Goal: Task Accomplishment & Management: Use online tool/utility

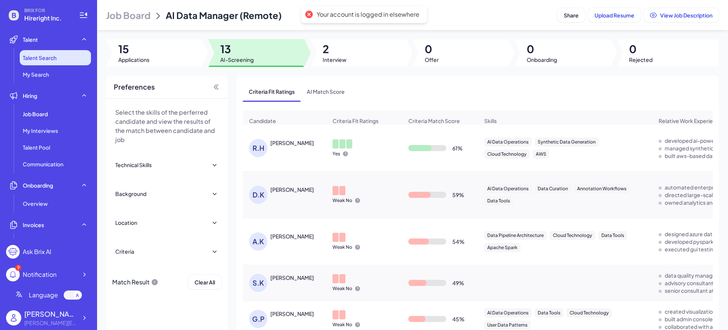
click at [52, 58] on span "Talent Search" at bounding box center [40, 58] width 34 height 8
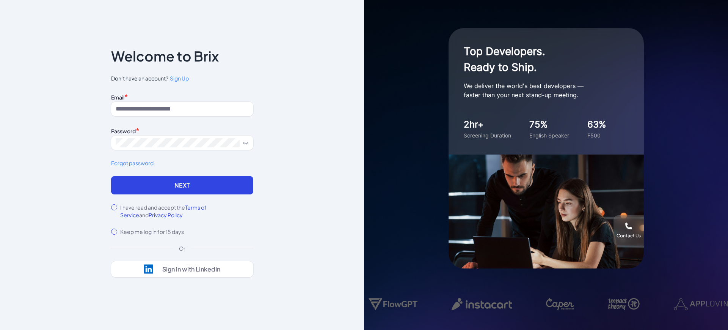
click at [157, 116] on div "Email * Password * Forgot password" at bounding box center [182, 133] width 142 height 85
click at [162, 109] on input at bounding box center [182, 109] width 142 height 14
click at [40, 107] on div "Notice To proceed, please agree to the Terms of Service and Privary Policy . Ca…" at bounding box center [182, 165] width 364 height 330
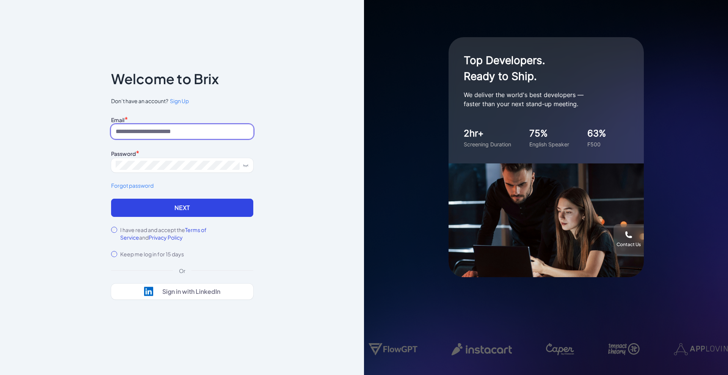
click at [174, 132] on input at bounding box center [182, 131] width 142 height 14
click at [111, 199] on button "Next" at bounding box center [182, 208] width 142 height 18
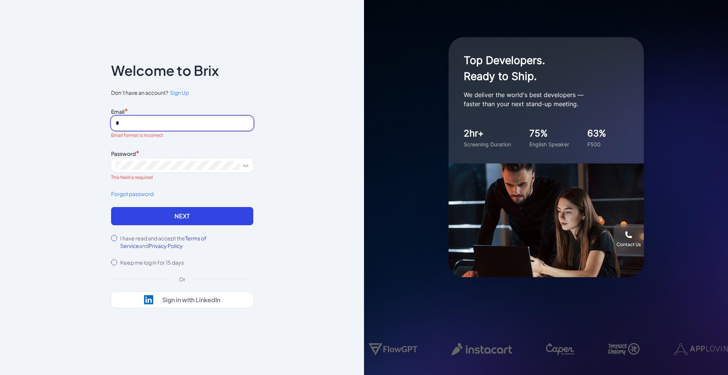
type input "**********"
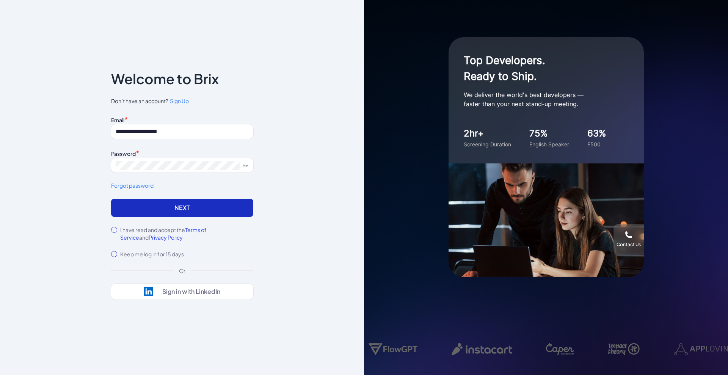
click at [179, 206] on button "Next" at bounding box center [182, 208] width 142 height 18
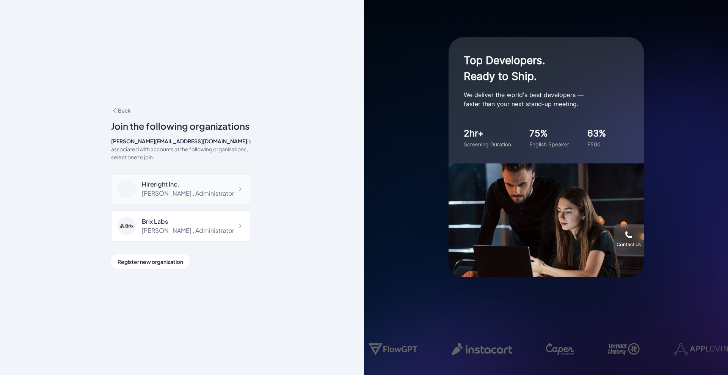
click at [191, 180] on div "Hireright Inc." at bounding box center [188, 184] width 92 height 9
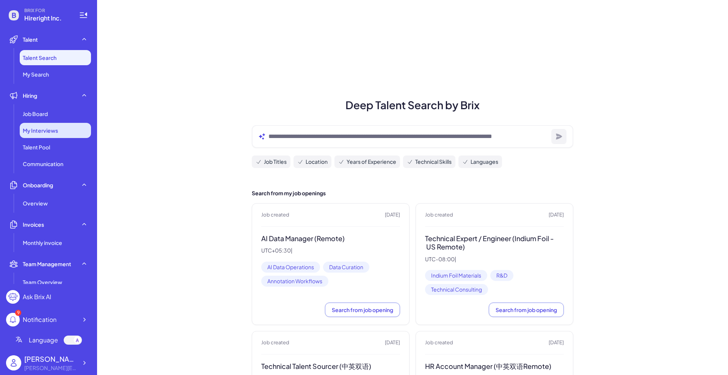
click at [50, 129] on span "My Interviews" at bounding box center [40, 131] width 35 height 8
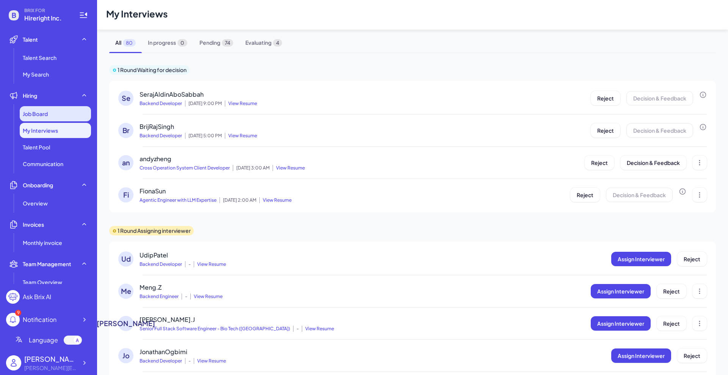
click at [47, 118] on div "Job Board" at bounding box center [55, 113] width 71 height 15
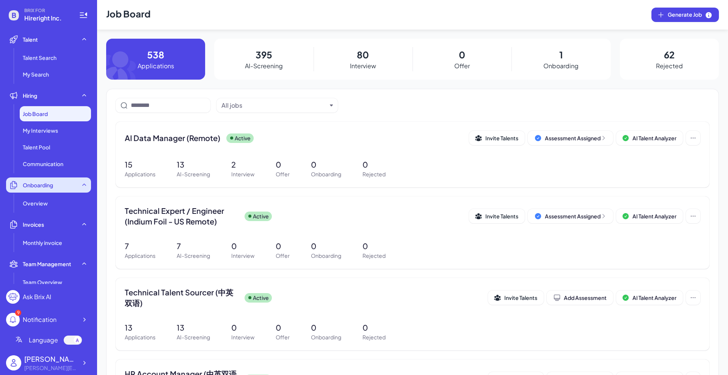
scroll to position [47, 0]
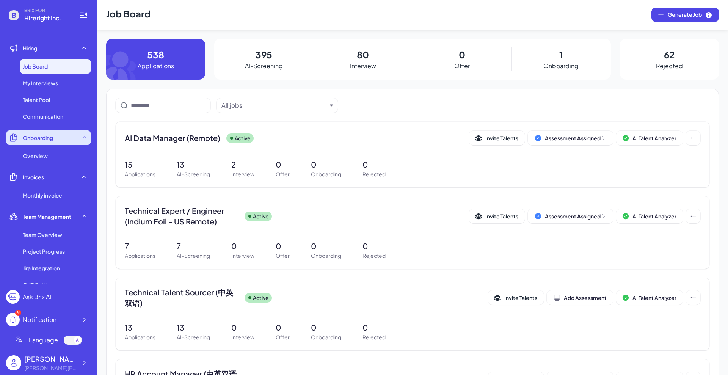
click at [48, 142] on div "Onboarding" at bounding box center [48, 137] width 85 height 15
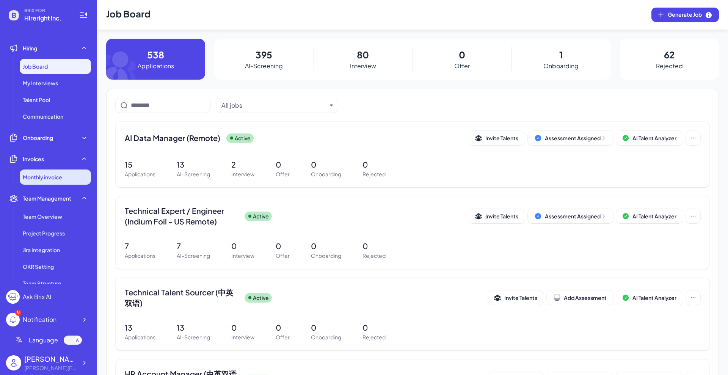
click at [49, 177] on span "Monthly invoice" at bounding box center [42, 177] width 39 height 8
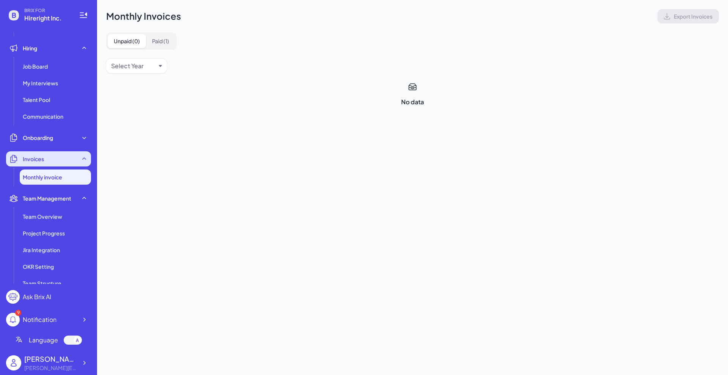
click at [47, 156] on div "Invoices" at bounding box center [48, 158] width 85 height 15
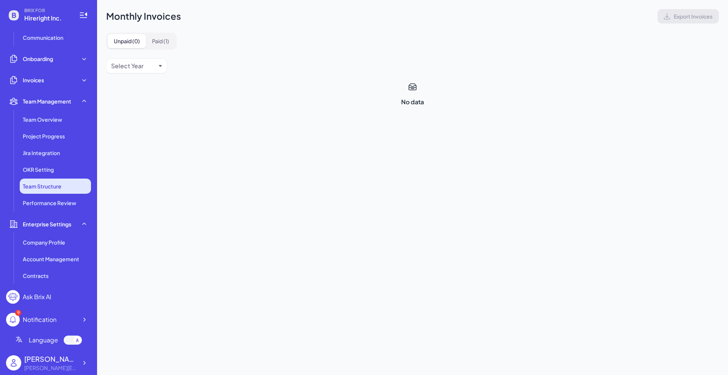
scroll to position [142, 0]
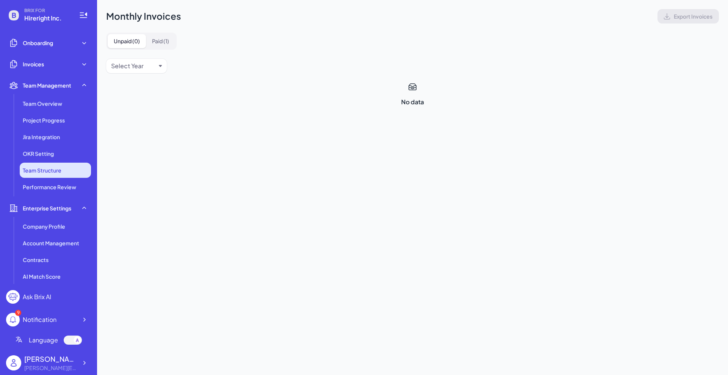
click at [56, 165] on li "Team Structure" at bounding box center [55, 170] width 71 height 15
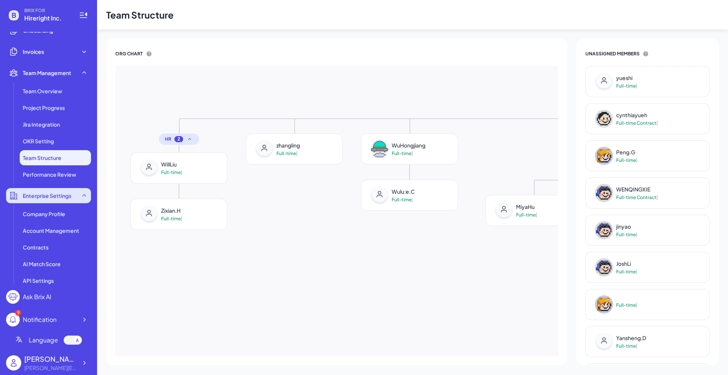
scroll to position [161, 0]
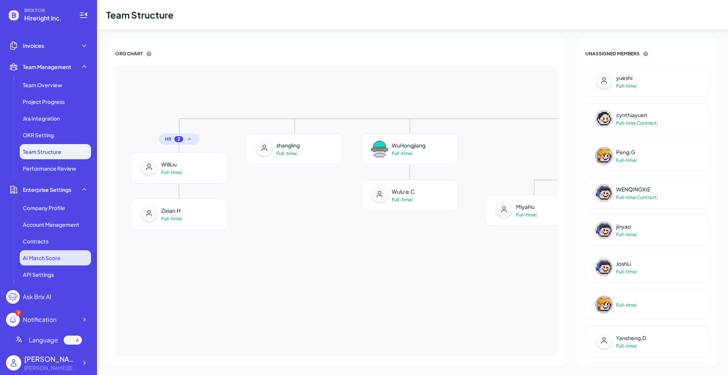
click at [49, 261] on span "AI Match Score" at bounding box center [42, 258] width 38 height 8
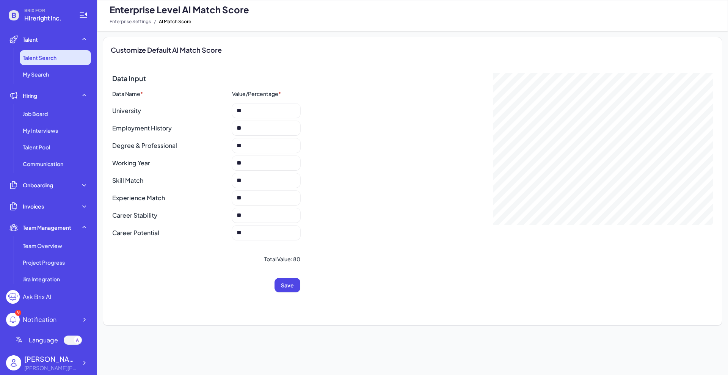
click at [55, 58] on span "Talent Search" at bounding box center [40, 58] width 34 height 8
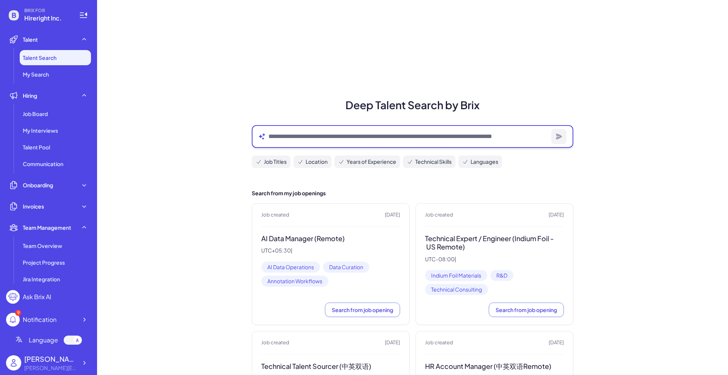
click at [361, 133] on textarea at bounding box center [408, 136] width 280 height 9
type textarea "**********"
click at [562, 136] on button "button" at bounding box center [558, 136] width 15 height 15
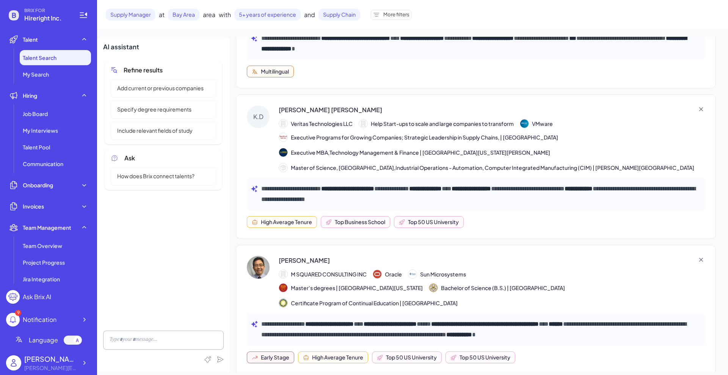
scroll to position [47, 0]
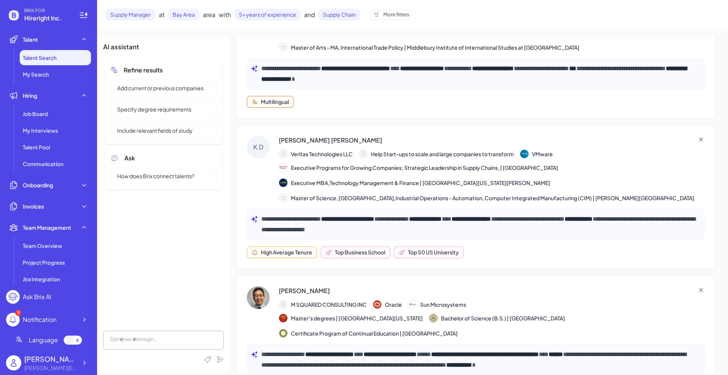
click at [374, 220] on strong "**********" at bounding box center [347, 219] width 53 height 6
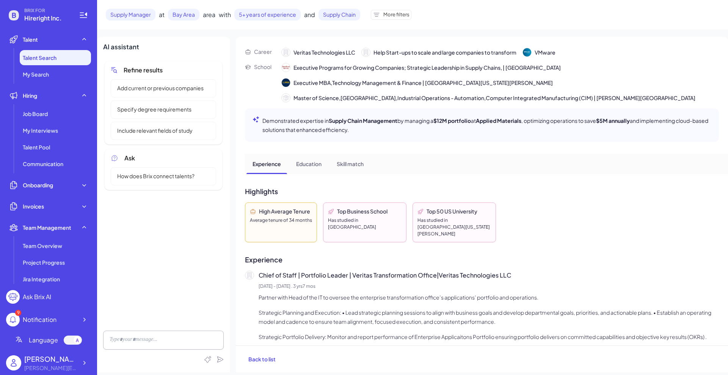
scroll to position [0, 0]
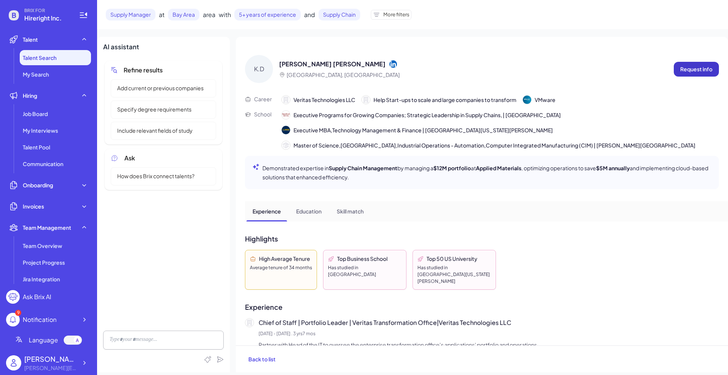
click at [697, 71] on p "Request info" at bounding box center [696, 69] width 32 height 8
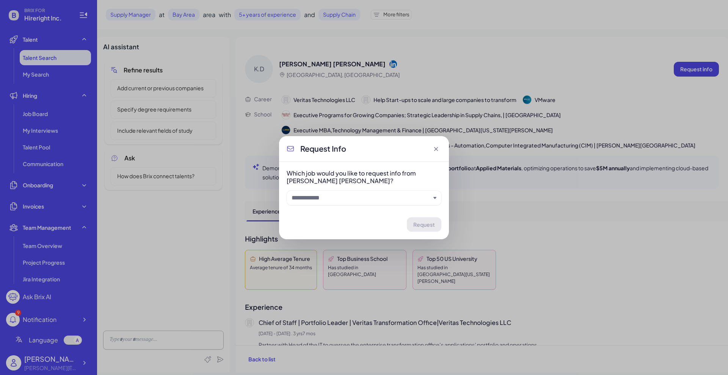
click at [394, 201] on input "text" at bounding box center [361, 197] width 139 height 9
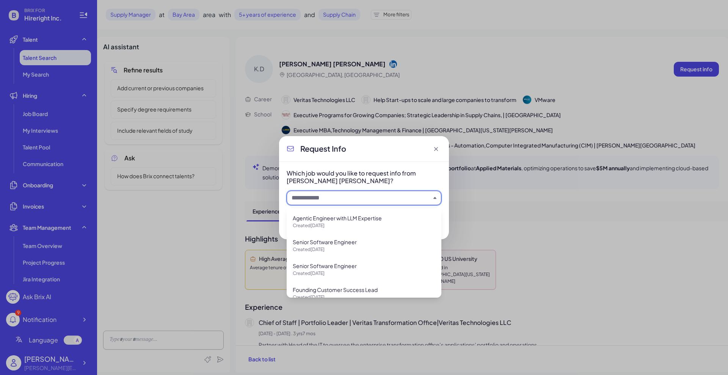
scroll to position [190, 0]
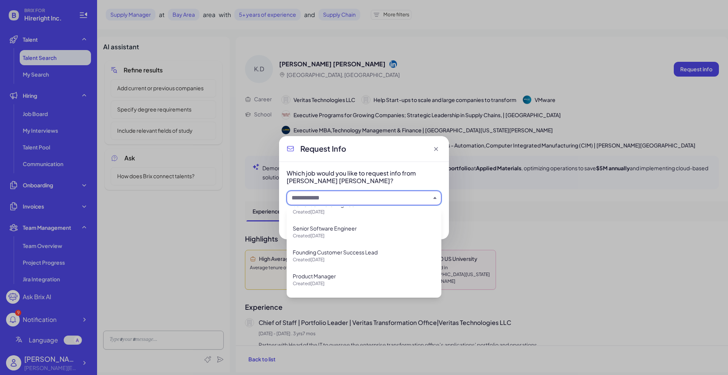
click at [436, 148] on icon at bounding box center [436, 149] width 4 height 4
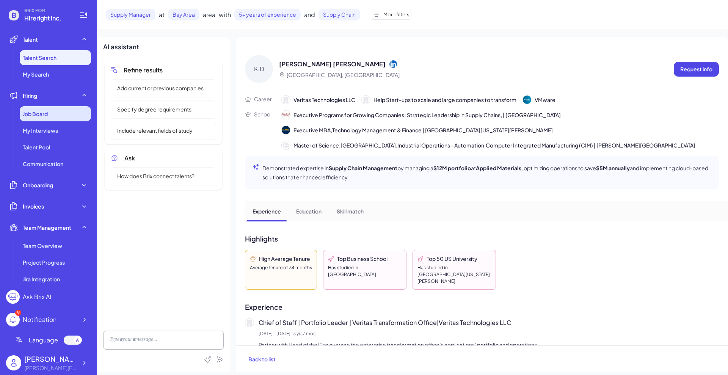
click at [38, 115] on span "Job Board" at bounding box center [35, 114] width 25 height 8
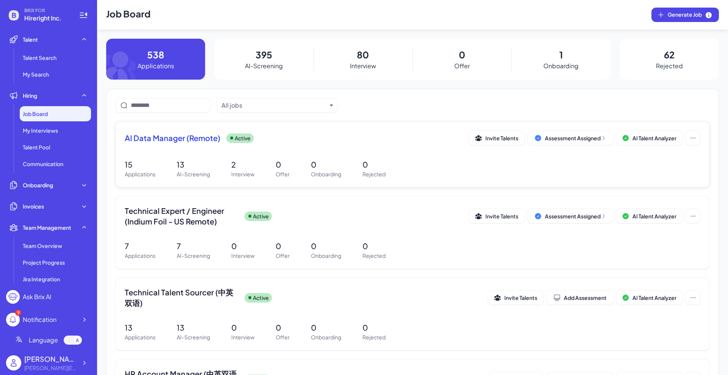
click at [165, 143] on span "AI Data Manager (Remote)" at bounding box center [173, 138] width 96 height 11
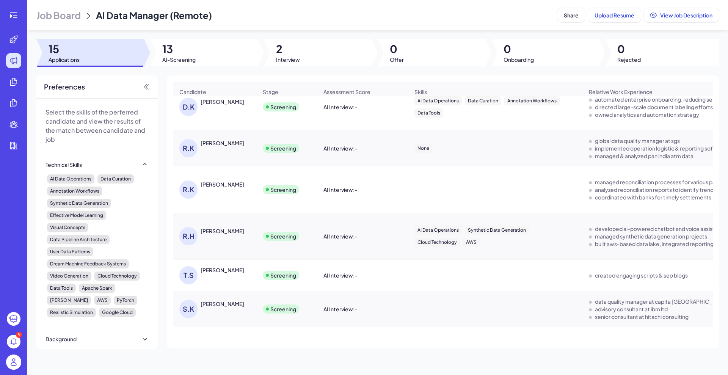
scroll to position [142, 0]
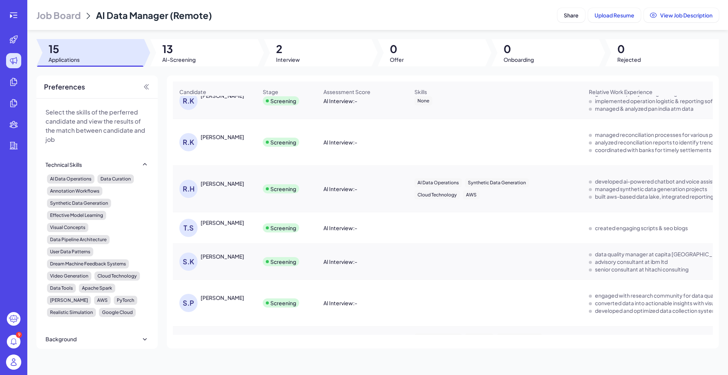
click at [213, 141] on div "[PERSON_NAME]" at bounding box center [223, 137] width 44 height 8
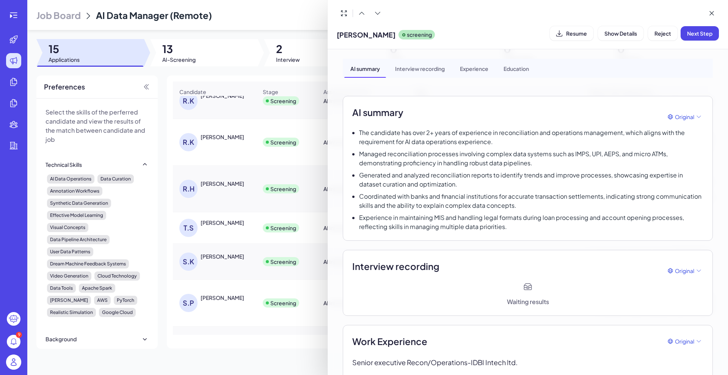
scroll to position [0, 0]
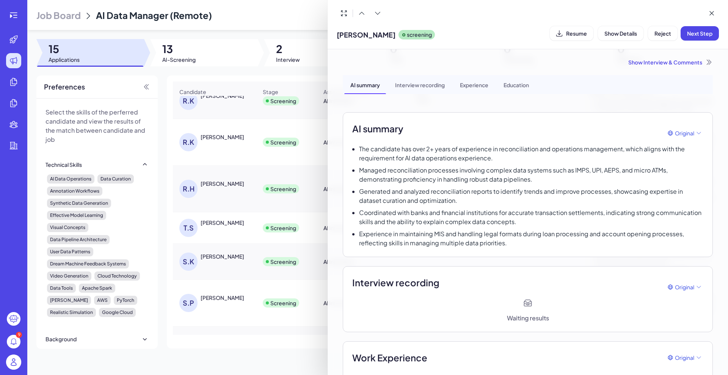
drag, startPoint x: 268, startPoint y: 24, endPoint x: 246, endPoint y: 41, distance: 27.1
click at [268, 24] on div at bounding box center [364, 187] width 728 height 375
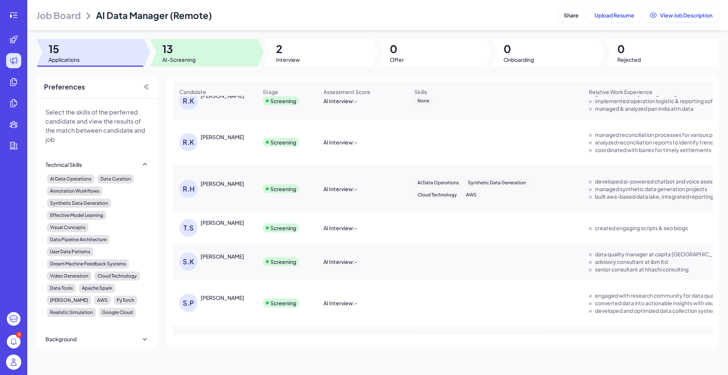
click at [188, 55] on span "13" at bounding box center [178, 49] width 33 height 14
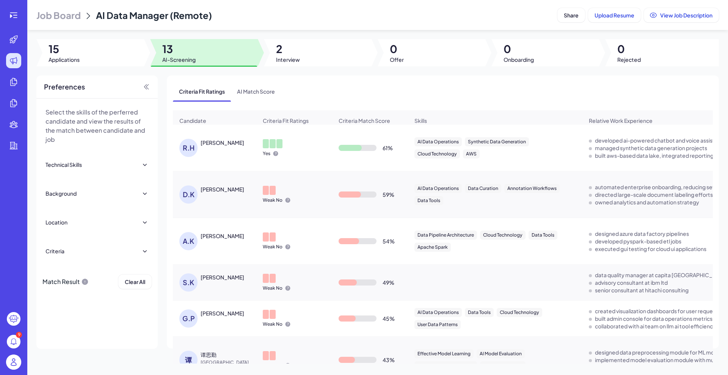
click at [218, 142] on div "[PERSON_NAME] [PERSON_NAME]" at bounding box center [214, 148] width 83 height 30
click at [216, 146] on div "[PERSON_NAME]" at bounding box center [223, 143] width 44 height 8
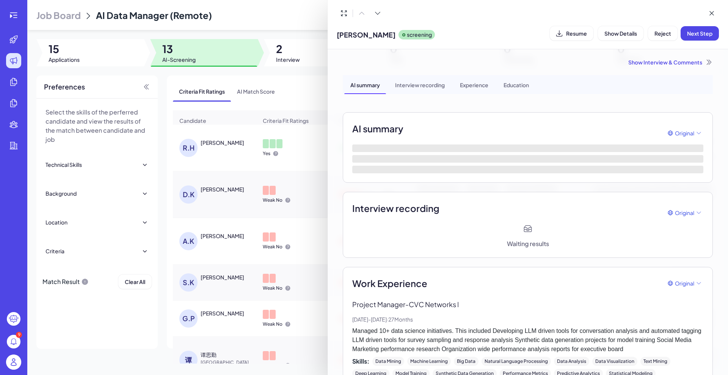
click at [292, 53] on div at bounding box center [364, 187] width 728 height 375
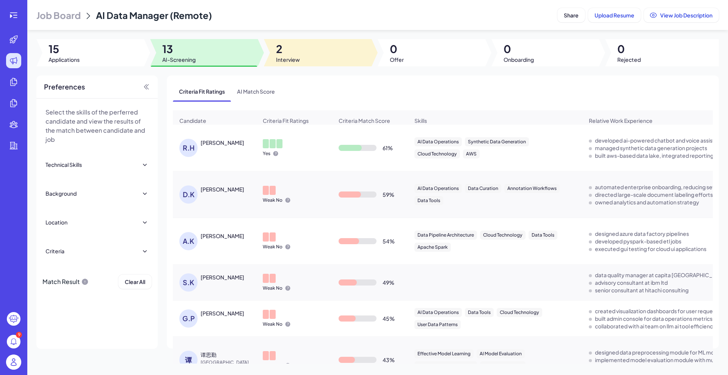
click at [281, 56] on span "Interview" at bounding box center [288, 60] width 24 height 8
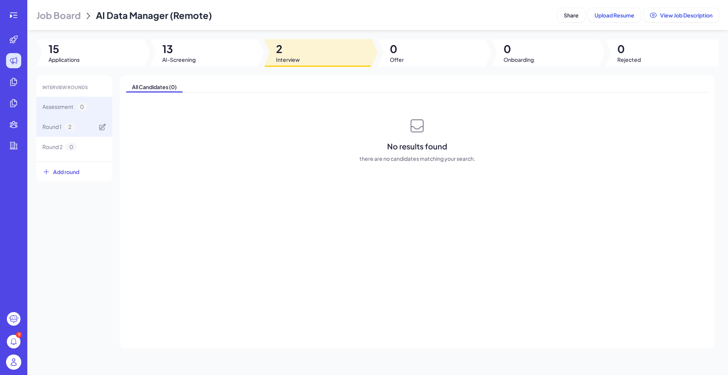
click at [58, 125] on span "Round 1" at bounding box center [51, 127] width 19 height 8
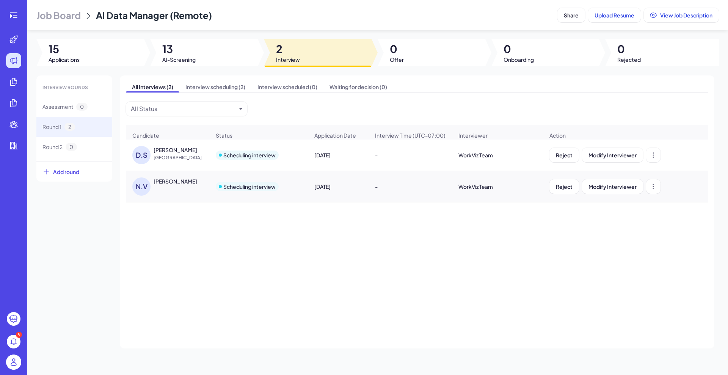
click at [190, 162] on span "[GEOGRAPHIC_DATA]" at bounding box center [182, 158] width 57 height 8
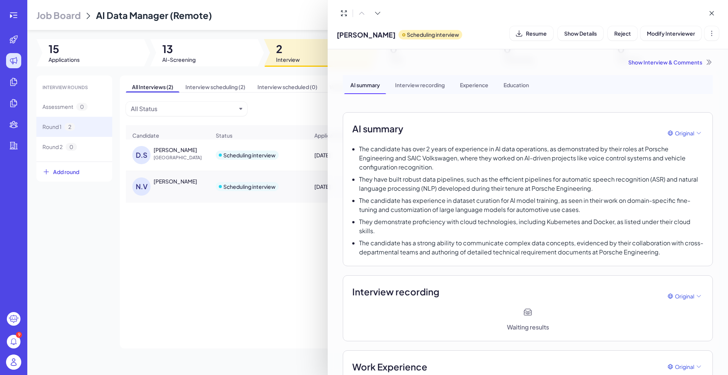
click at [11, 16] on div at bounding box center [364, 187] width 728 height 375
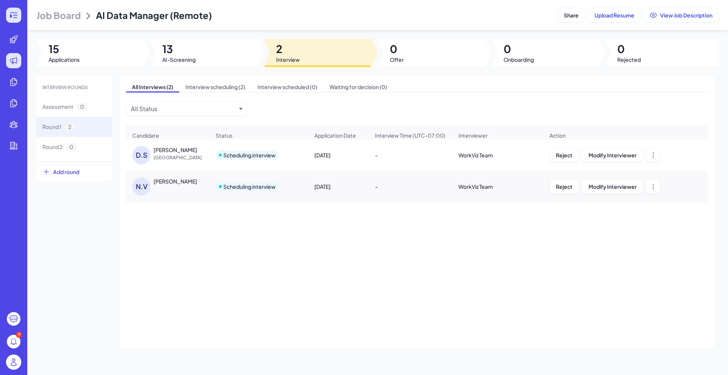
click at [16, 15] on icon at bounding box center [15, 15] width 4 height 1
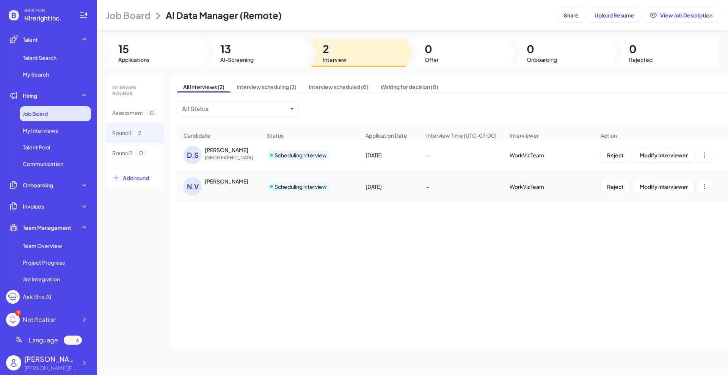
click at [46, 113] on span "Job Board" at bounding box center [35, 114] width 25 height 8
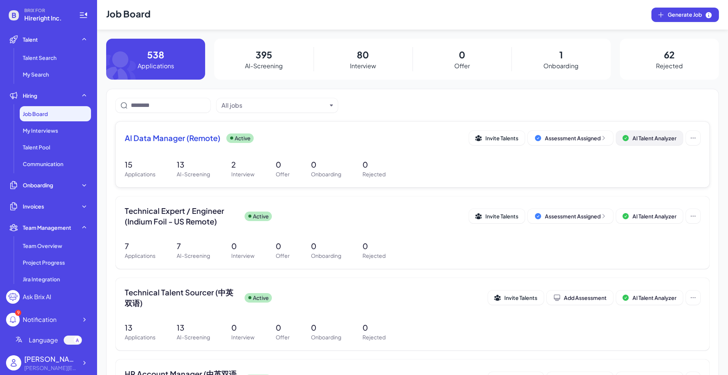
click at [653, 137] on span "AI Talent Analyzer" at bounding box center [655, 138] width 44 height 7
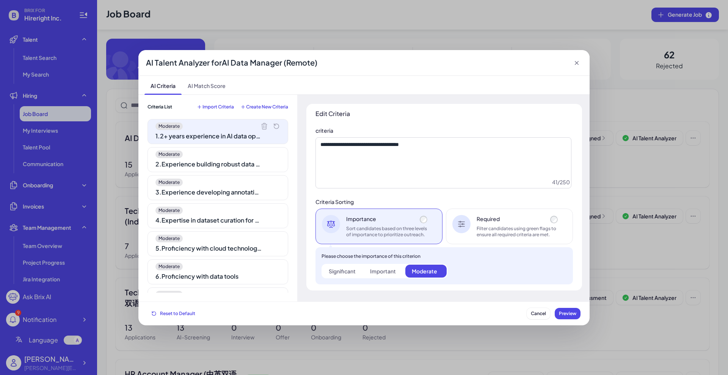
scroll to position [47, 0]
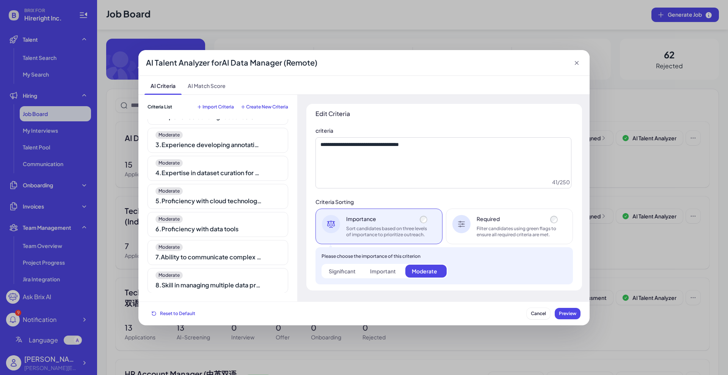
click at [229, 192] on div "Moderate" at bounding box center [217, 191] width 125 height 8
click at [200, 235] on div "Moderate 6 . Proficiency with data tools" at bounding box center [218, 224] width 141 height 25
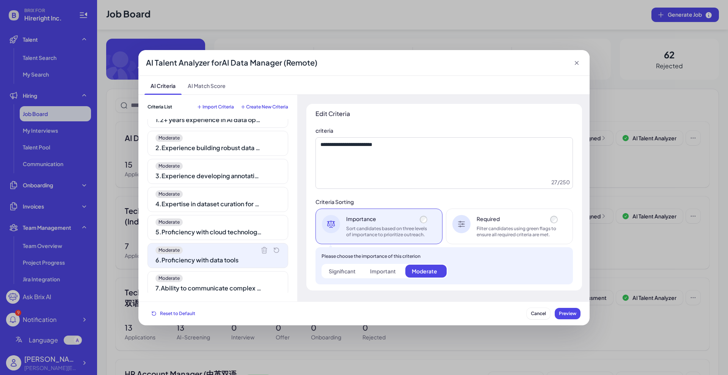
scroll to position [0, 0]
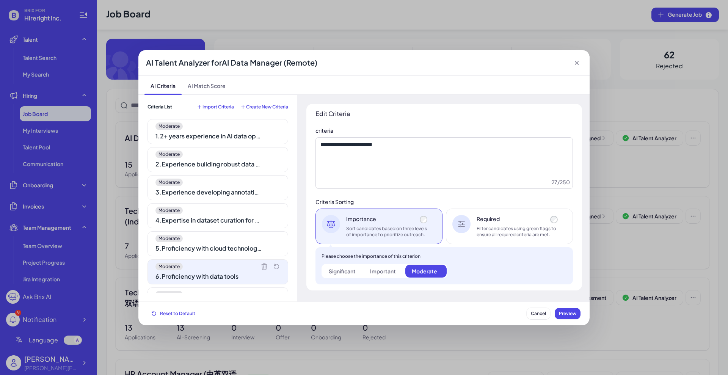
click at [217, 139] on div "1 . 2+ years experience in AI data operations" at bounding box center [208, 136] width 106 height 9
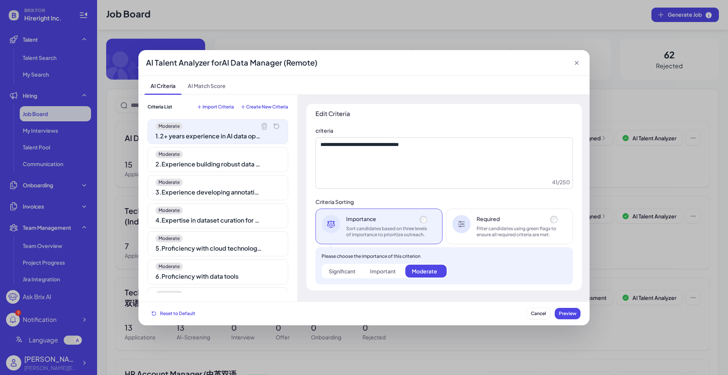
click at [380, 275] on label "Important" at bounding box center [384, 271] width 41 height 13
click at [342, 269] on div "Significant" at bounding box center [342, 271] width 27 height 8
click at [382, 277] on div "Significant Important Moderate" at bounding box center [385, 271] width 126 height 14
click at [406, 273] on label "Moderate" at bounding box center [425, 271] width 41 height 13
click at [385, 273] on div "Important" at bounding box center [383, 271] width 26 height 8
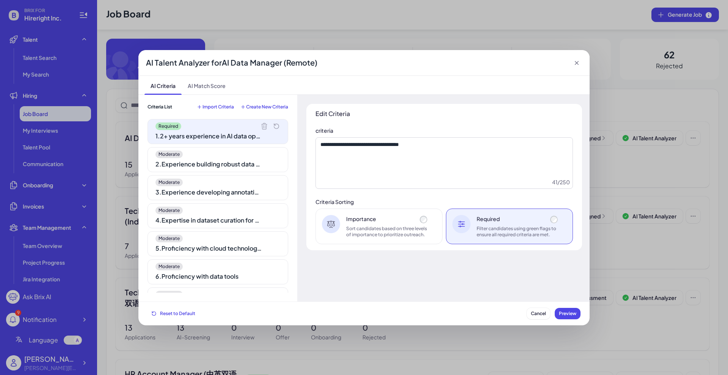
click at [382, 231] on div "Sort candidates based on three levels of importance to prioritize outreach." at bounding box center [387, 232] width 83 height 12
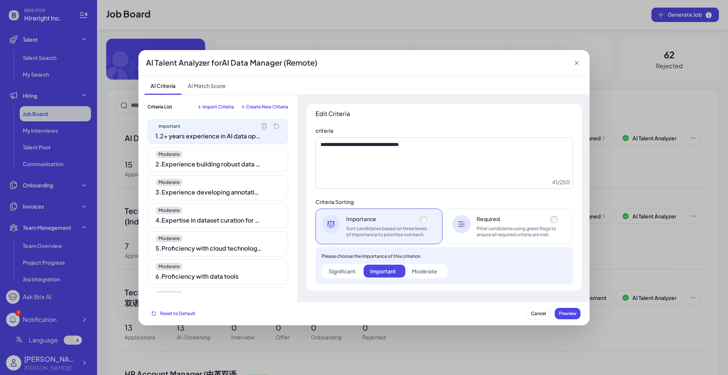
click at [323, 19] on div "AI Talent Analyzer for AI Data Manager (Remote) AI Criteria AI Match Score Crit…" at bounding box center [364, 187] width 728 height 375
click at [538, 312] on span "Cancel" at bounding box center [538, 314] width 15 height 6
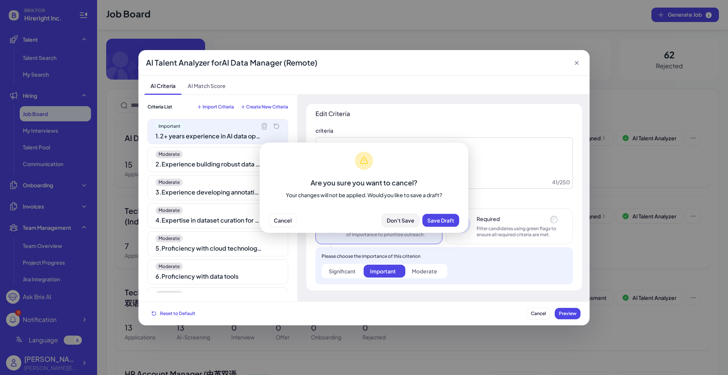
click at [399, 219] on span "Don't Save" at bounding box center [401, 220] width 28 height 7
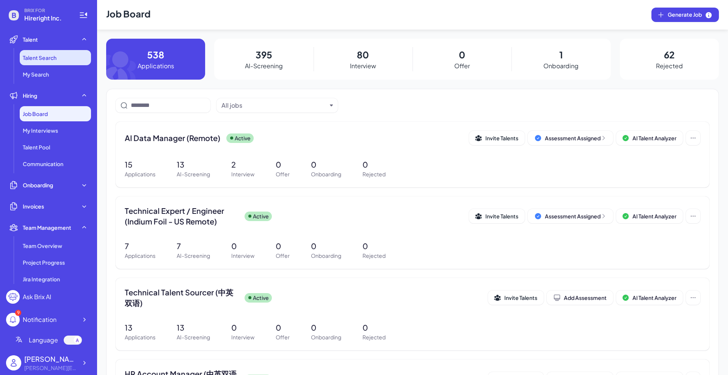
click at [49, 60] on span "Talent Search" at bounding box center [40, 58] width 34 height 8
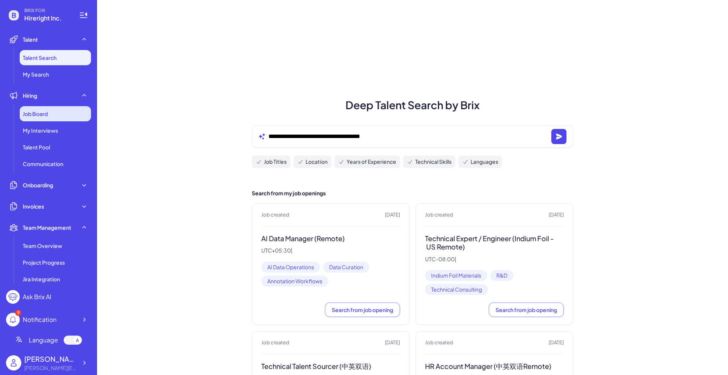
click at [33, 112] on span "Job Board" at bounding box center [35, 114] width 25 height 8
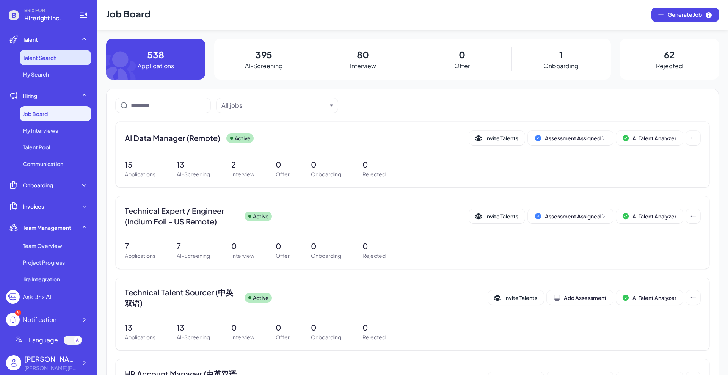
click at [62, 53] on li "Talent Search" at bounding box center [55, 57] width 71 height 15
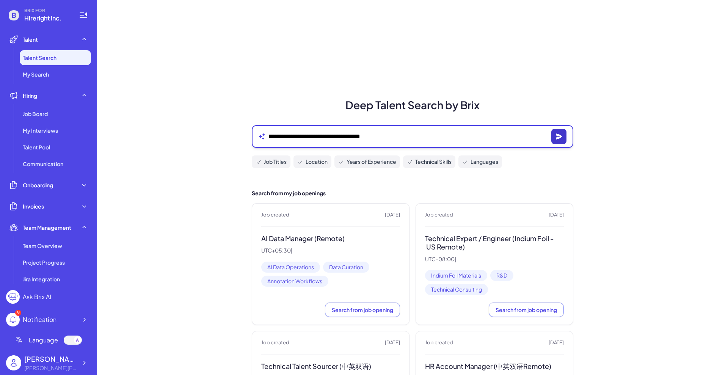
click at [557, 134] on icon "button" at bounding box center [559, 136] width 6 height 6
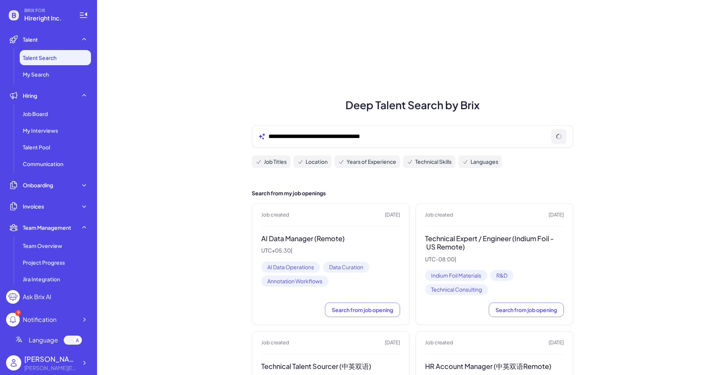
click at [394, 130] on div "**********" at bounding box center [413, 136] width 322 height 23
click at [353, 128] on div "**********" at bounding box center [413, 136] width 322 height 23
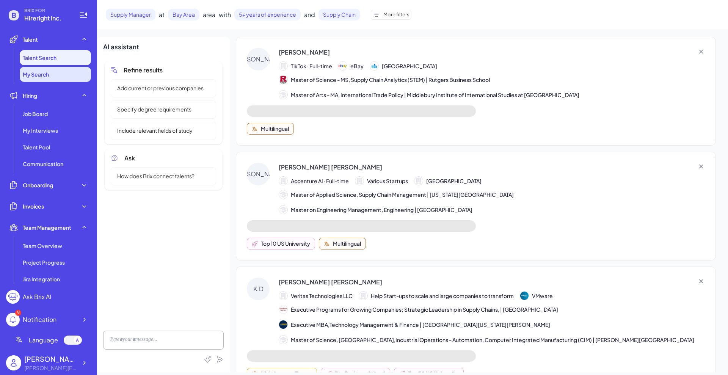
click at [48, 72] on span "My Search" at bounding box center [36, 75] width 26 height 8
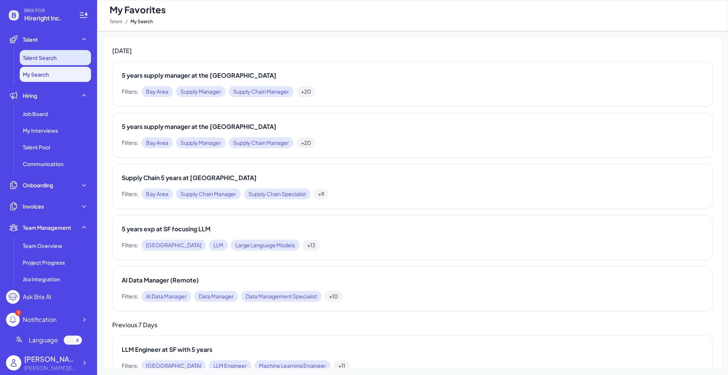
click at [56, 58] on span "Talent Search" at bounding box center [40, 58] width 34 height 8
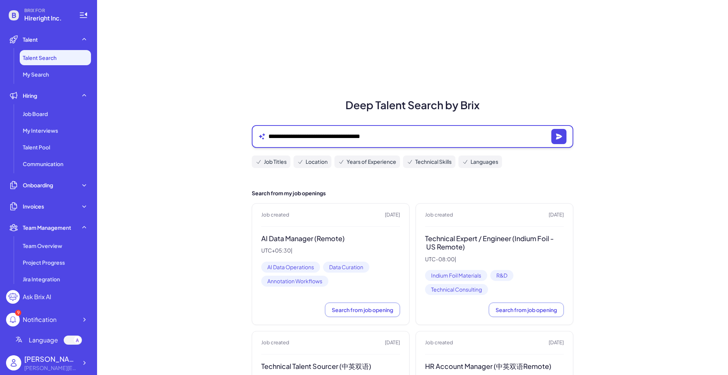
click at [319, 134] on textarea "**********" at bounding box center [408, 136] width 280 height 9
type textarea "**********"
click at [556, 138] on icon "button" at bounding box center [559, 136] width 6 height 6
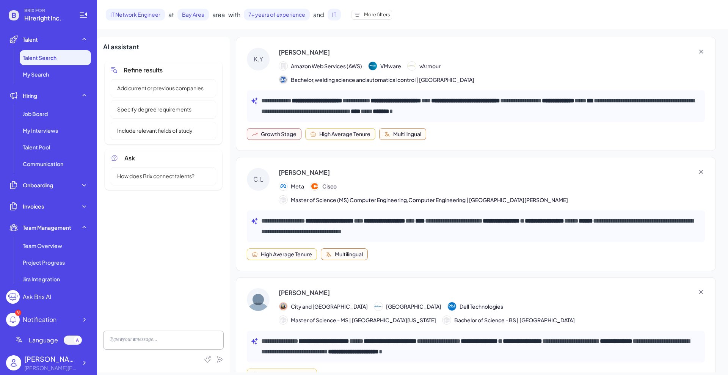
click at [421, 101] on strong "**********" at bounding box center [395, 101] width 51 height 6
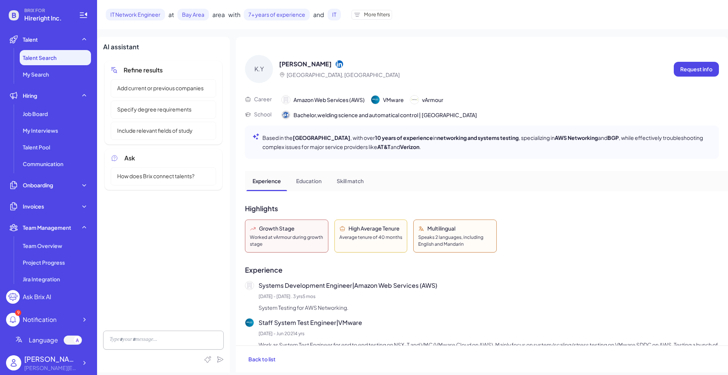
click at [204, 246] on div "Refine results Add current or previous companies Specify degree requirements In…" at bounding box center [163, 192] width 121 height 265
click at [198, 333] on div at bounding box center [163, 340] width 121 height 19
click at [205, 209] on div "Refine results Add current or previous companies Specify degree requirements In…" at bounding box center [163, 192] width 121 height 265
click at [225, 51] on div "AI assistant Refine results Add current or previous companies Specify degree re…" at bounding box center [163, 205] width 133 height 336
click at [200, 227] on div "Refine results Add current or previous companies Specify degree requirements In…" at bounding box center [163, 192] width 121 height 265
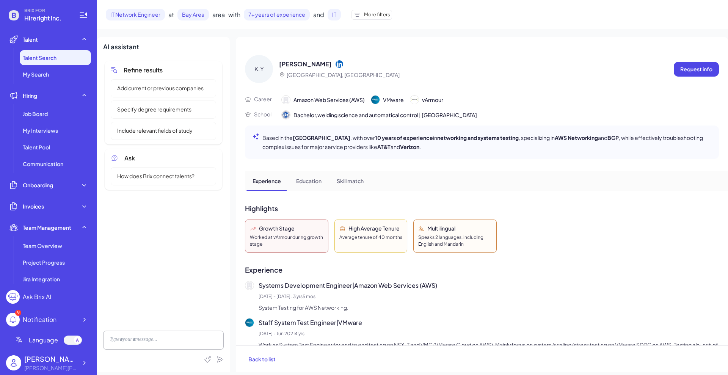
click at [77, 56] on li "Talent Search" at bounding box center [55, 57] width 71 height 15
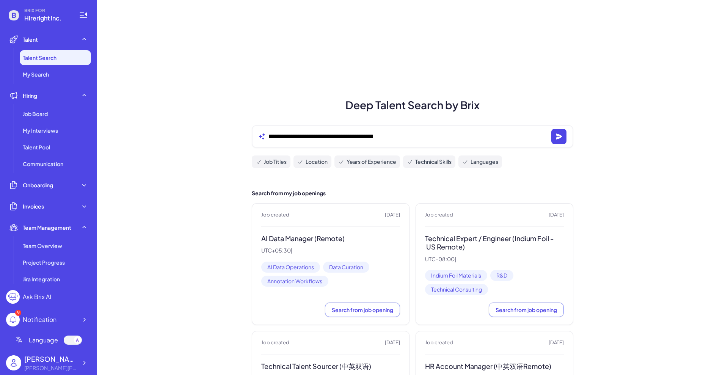
click at [421, 130] on div "**********" at bounding box center [413, 136] width 322 height 23
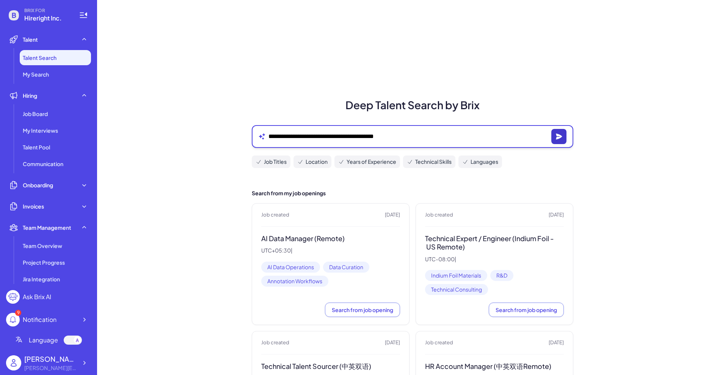
click at [557, 137] on icon "button" at bounding box center [559, 136] width 6 height 6
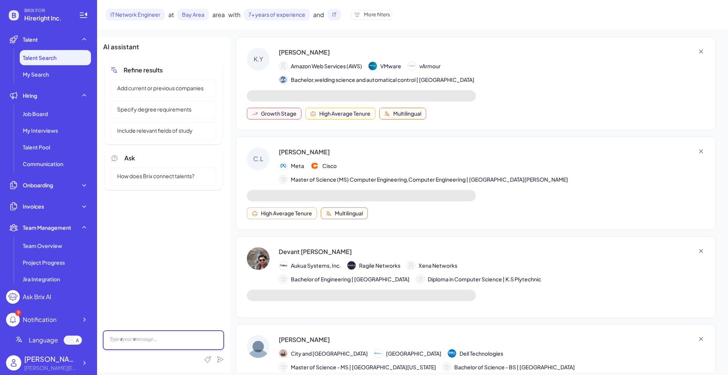
click at [159, 338] on div at bounding box center [163, 340] width 121 height 19
click at [166, 339] on div at bounding box center [163, 340] width 121 height 19
click at [161, 338] on div at bounding box center [163, 340] width 121 height 19
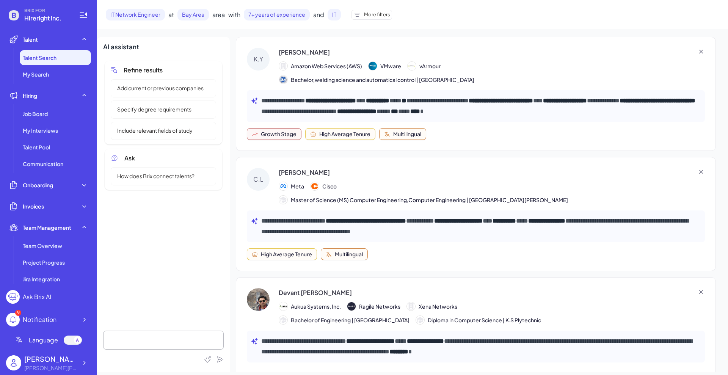
click at [377, 12] on span "More filters" at bounding box center [377, 15] width 26 height 8
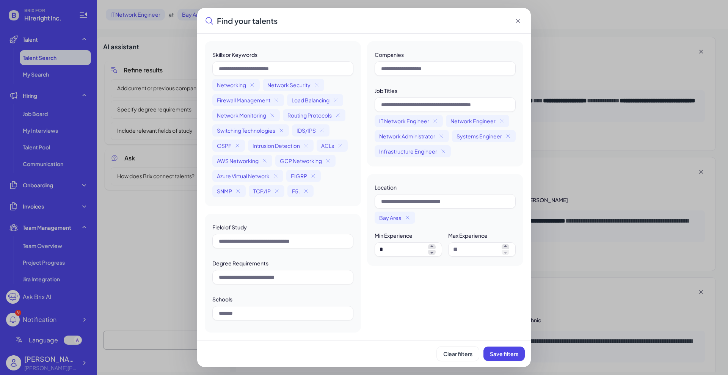
click at [520, 20] on icon at bounding box center [518, 21] width 8 height 8
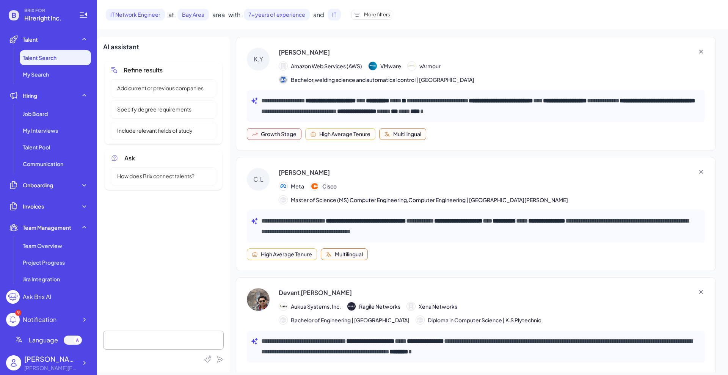
click at [377, 16] on span "More filters" at bounding box center [377, 15] width 26 height 8
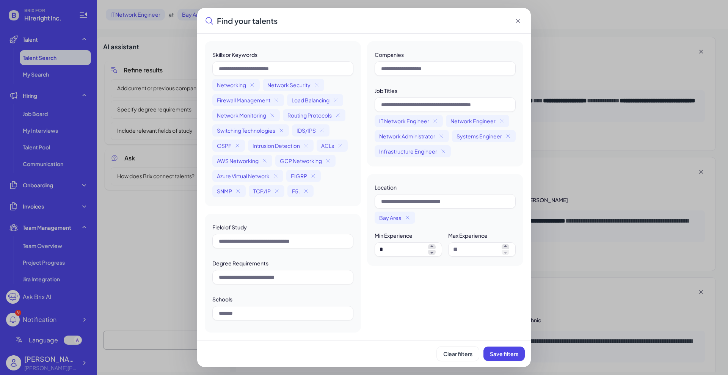
click at [519, 22] on icon at bounding box center [518, 21] width 8 height 8
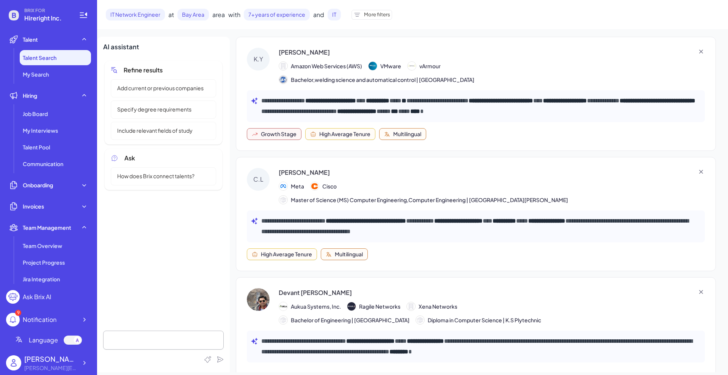
click at [578, 74] on div "K.Y [PERSON_NAME] Amazon Web Services (AWS) VMware vArmour Bachelor,welding sci…" at bounding box center [476, 66] width 458 height 36
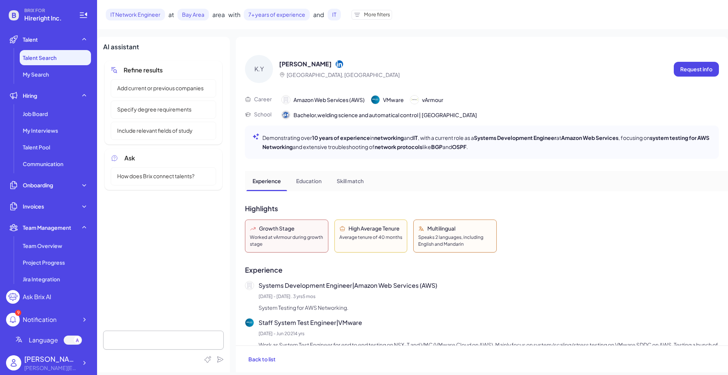
click at [391, 55] on div "K.Y [PERSON_NAME] [GEOGRAPHIC_DATA], [GEOGRAPHIC_DATA] Request info" at bounding box center [482, 69] width 474 height 28
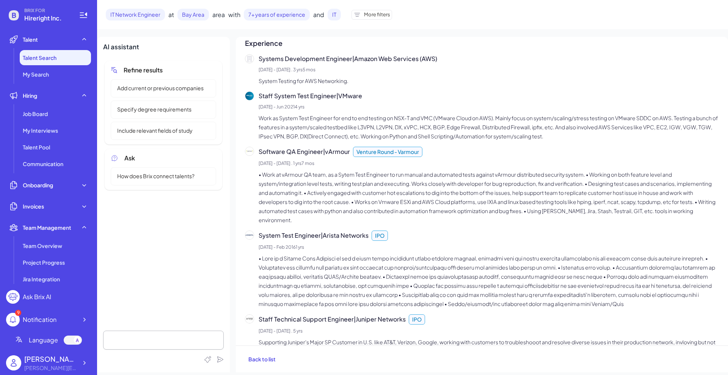
scroll to position [284, 0]
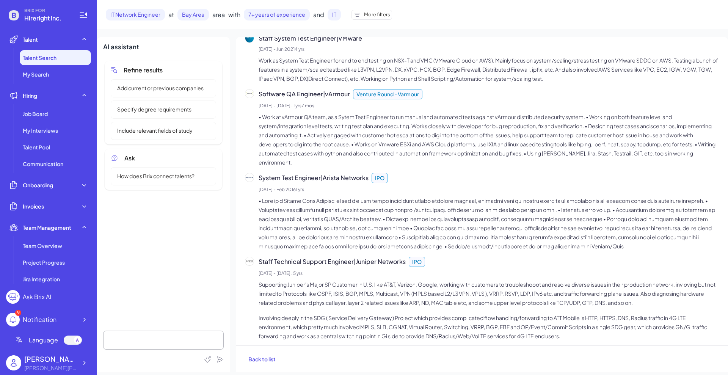
click at [272, 360] on span "Back to list" at bounding box center [261, 359] width 27 height 7
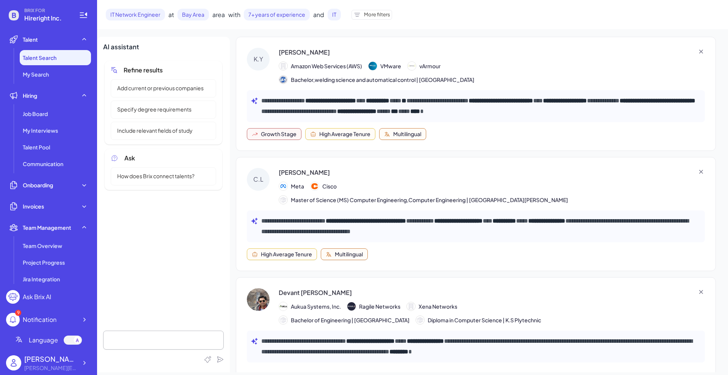
click at [697, 51] on icon at bounding box center [701, 52] width 8 height 8
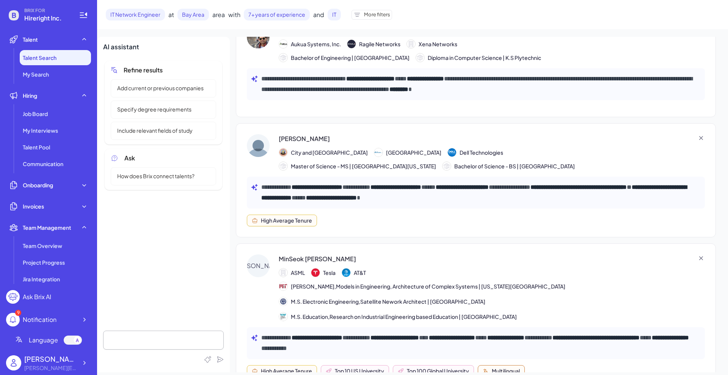
scroll to position [190, 0]
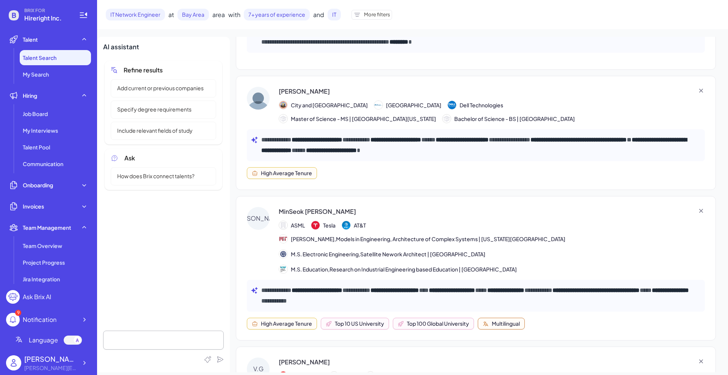
click at [562, 111] on div "[PERSON_NAME][GEOGRAPHIC_DATA] and County of [GEOGRAPHIC_DATA] Dell Technologie…" at bounding box center [427, 105] width 296 height 36
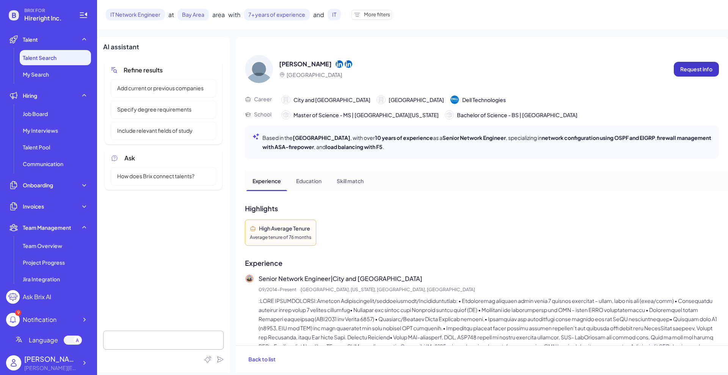
click at [686, 70] on p "Request info" at bounding box center [696, 69] width 32 height 8
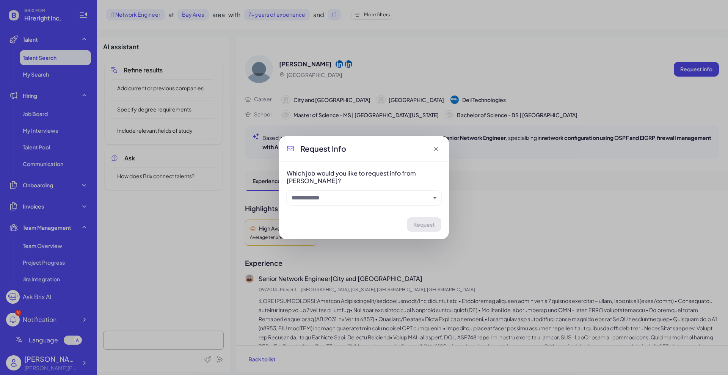
click at [357, 197] on input "text" at bounding box center [361, 197] width 139 height 9
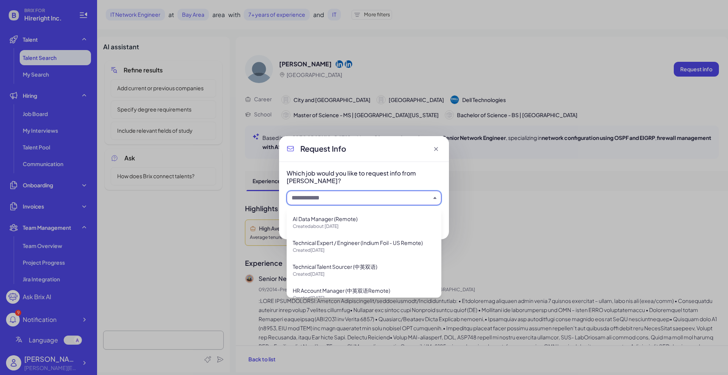
click at [492, 205] on div "Request Info Which job would you like to request info from [PERSON_NAME]? Reque…" at bounding box center [364, 187] width 728 height 375
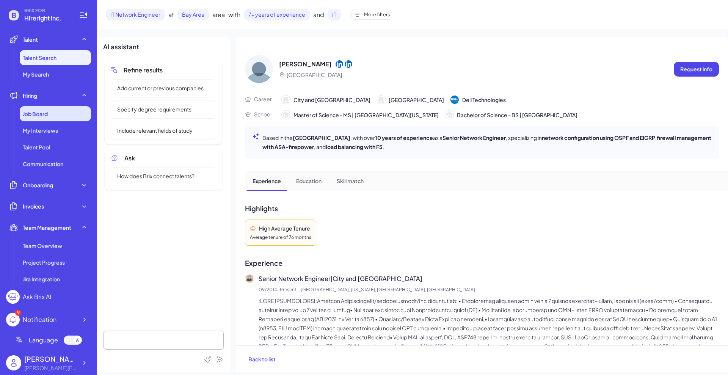
click at [42, 115] on span "Job Board" at bounding box center [35, 114] width 25 height 8
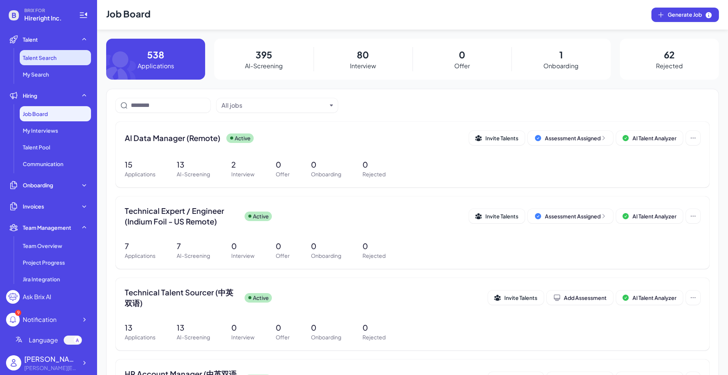
click at [39, 62] on li "Talent Search" at bounding box center [55, 57] width 71 height 15
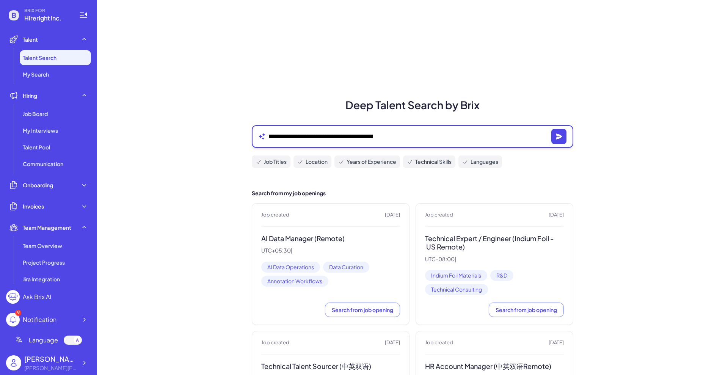
click at [319, 137] on textarea "**********" at bounding box center [408, 136] width 280 height 9
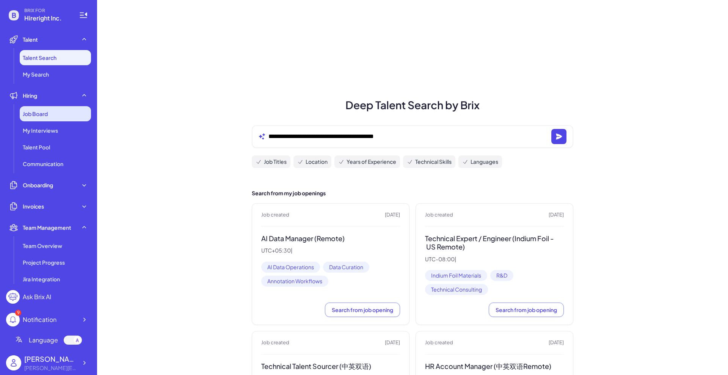
click at [44, 115] on span "Job Board" at bounding box center [35, 114] width 25 height 8
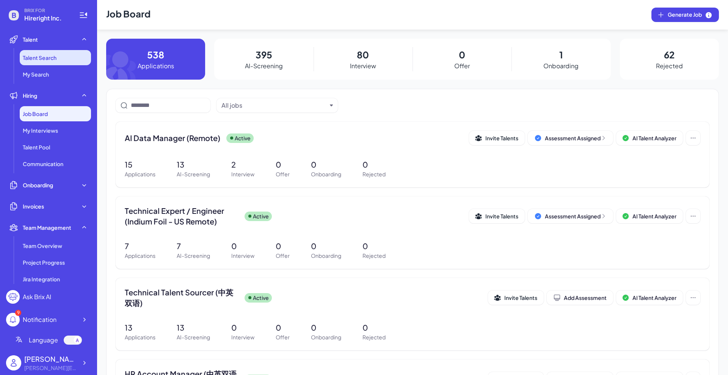
click at [51, 59] on span "Talent Search" at bounding box center [40, 58] width 34 height 8
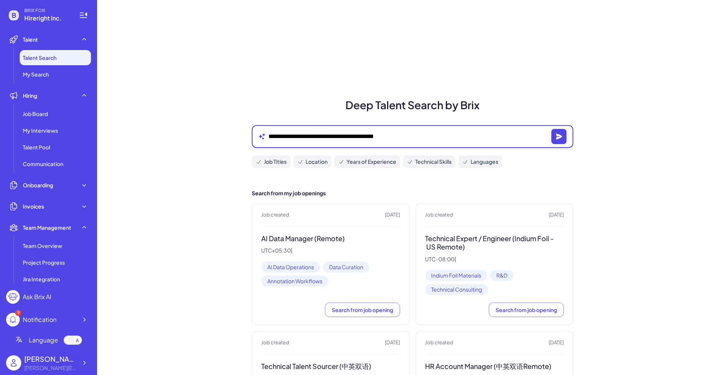
click at [434, 136] on textarea "**********" at bounding box center [408, 136] width 280 height 9
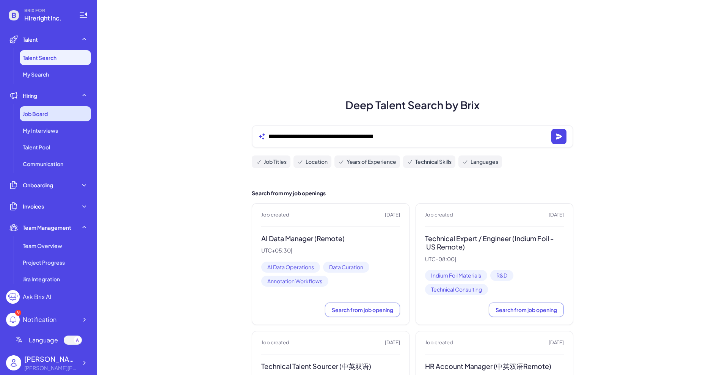
click at [32, 118] on div "Job Board" at bounding box center [55, 113] width 71 height 15
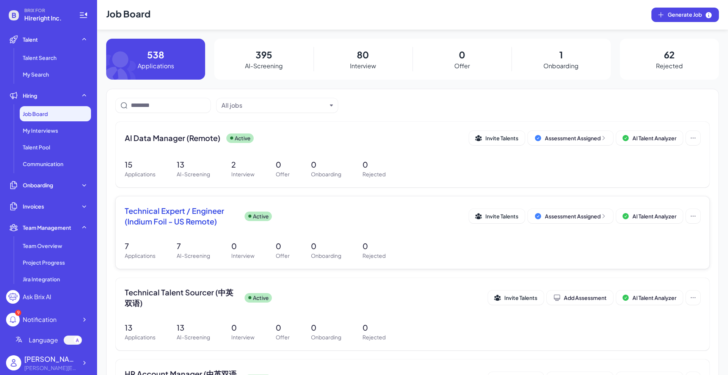
click at [175, 215] on span "Technical Expert / Engineer (Indium Foil - US Remote)" at bounding box center [182, 216] width 114 height 21
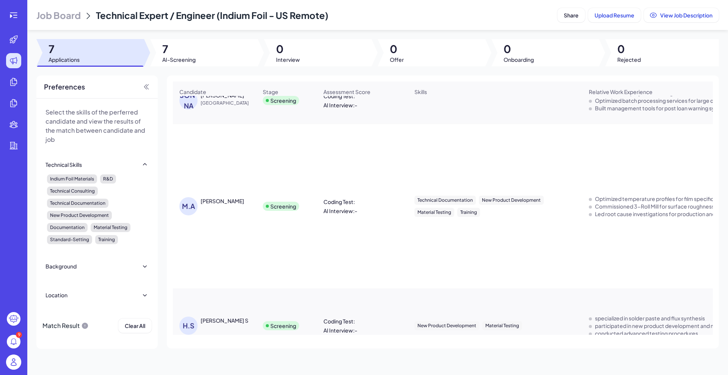
scroll to position [95, 0]
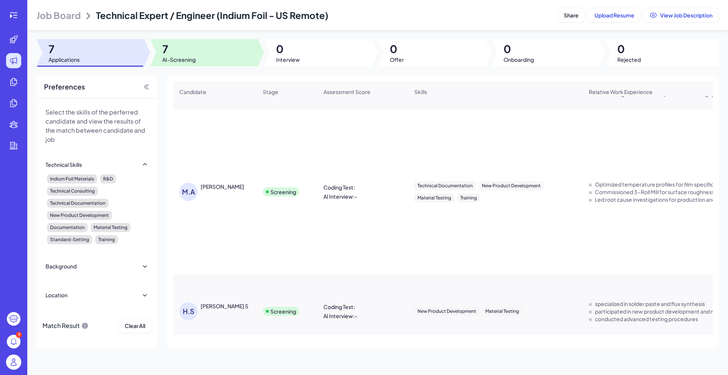
click at [190, 59] on span "AI-Screening" at bounding box center [178, 60] width 33 height 8
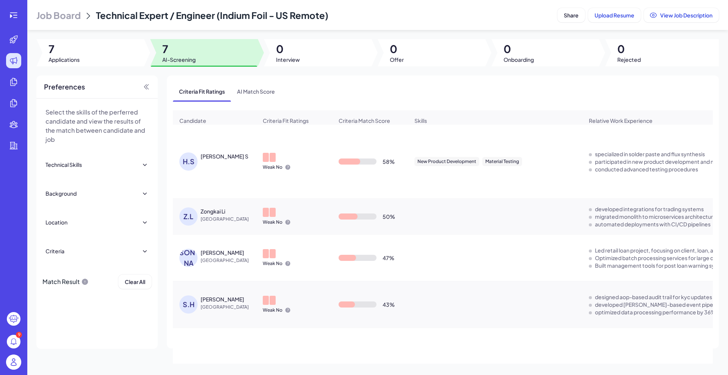
click at [229, 160] on div "[PERSON_NAME] S" at bounding box center [225, 156] width 48 height 8
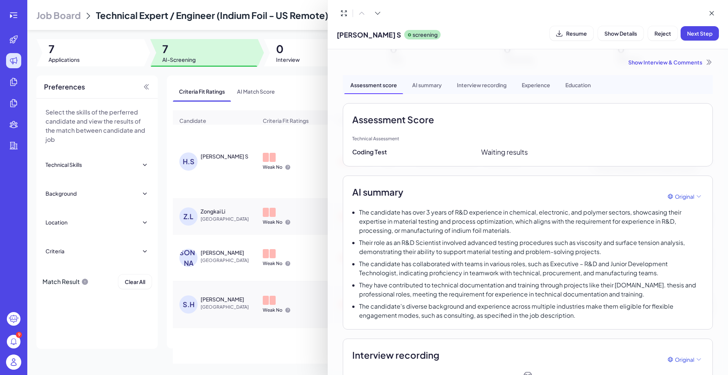
click at [254, 163] on div at bounding box center [364, 187] width 728 height 375
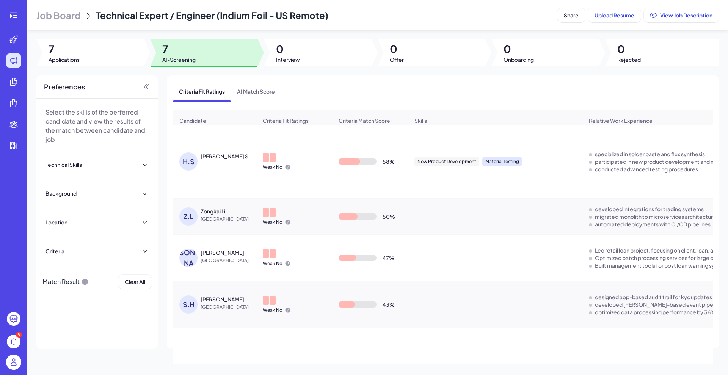
click at [487, 166] on div "Material Testing" at bounding box center [502, 161] width 40 height 9
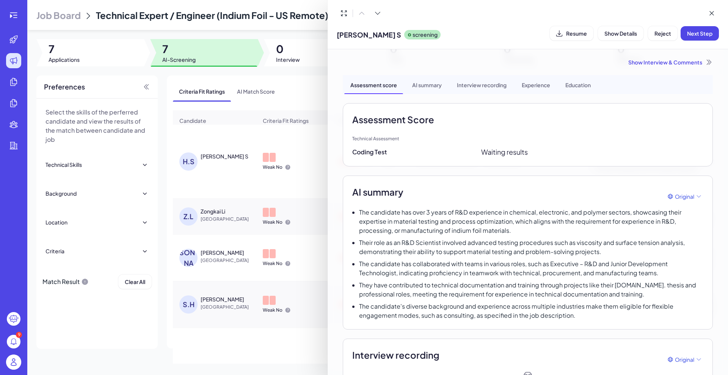
click at [661, 62] on div "Show Interview & Comments" at bounding box center [528, 62] width 370 height 8
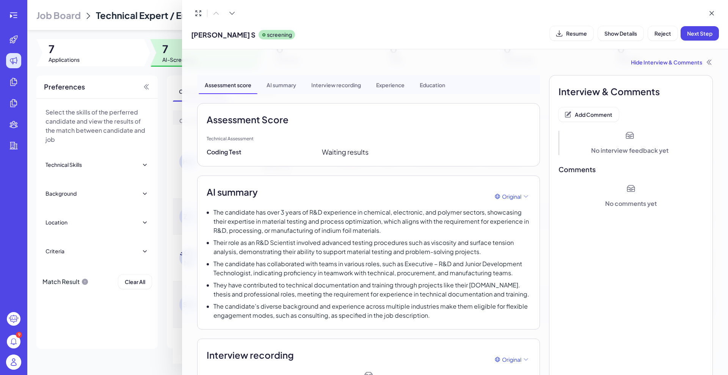
click at [9, 19] on div at bounding box center [364, 187] width 728 height 375
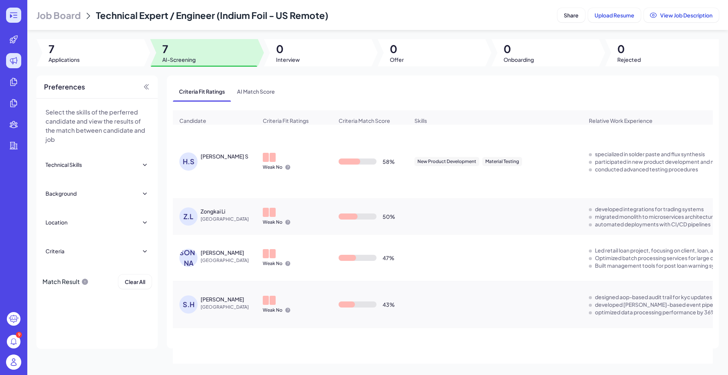
click at [17, 18] on icon at bounding box center [13, 15] width 9 height 9
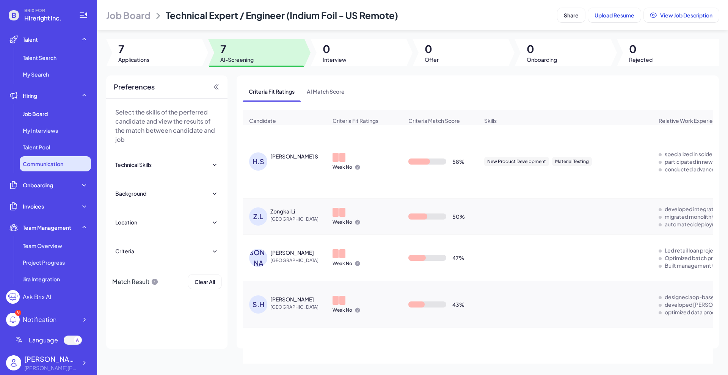
click at [60, 165] on span "Communication" at bounding box center [43, 164] width 41 height 8
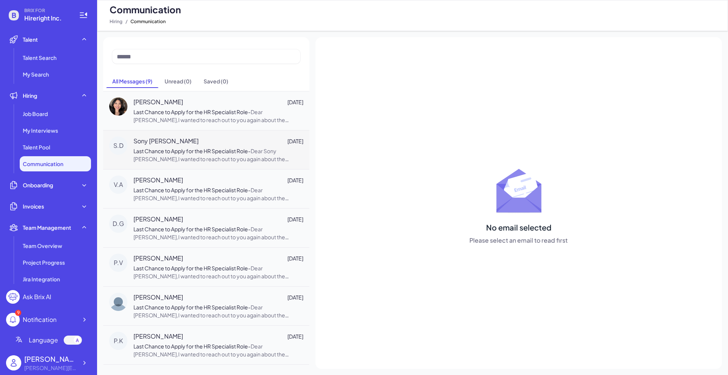
click at [176, 144] on div "Sony [PERSON_NAME] [DATE]" at bounding box center [218, 141] width 170 height 9
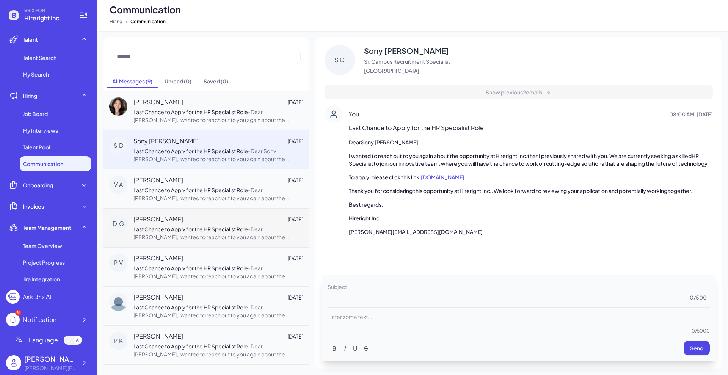
click at [209, 230] on span "Last Chance to Apply for the HR Specialist Role" at bounding box center [190, 229] width 115 height 7
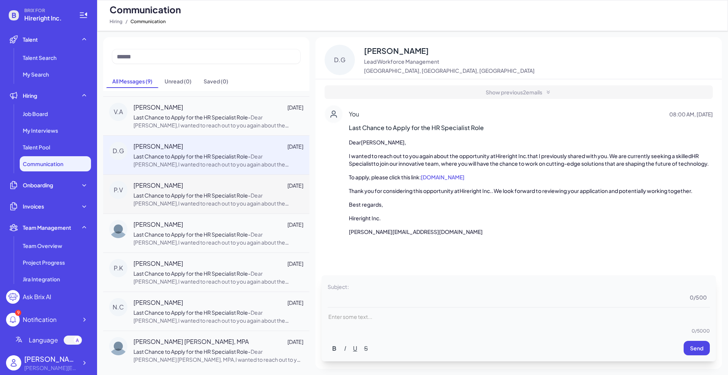
scroll to position [74, 0]
click at [221, 233] on span "Last Chance to Apply for the HR Specialist Role" at bounding box center [190, 233] width 115 height 7
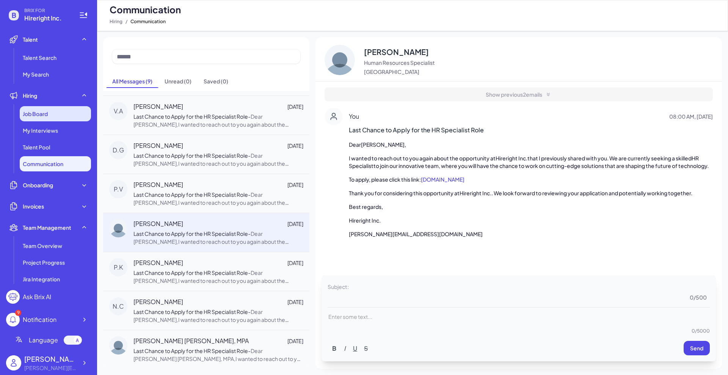
click at [47, 116] on span "Job Board" at bounding box center [35, 114] width 25 height 8
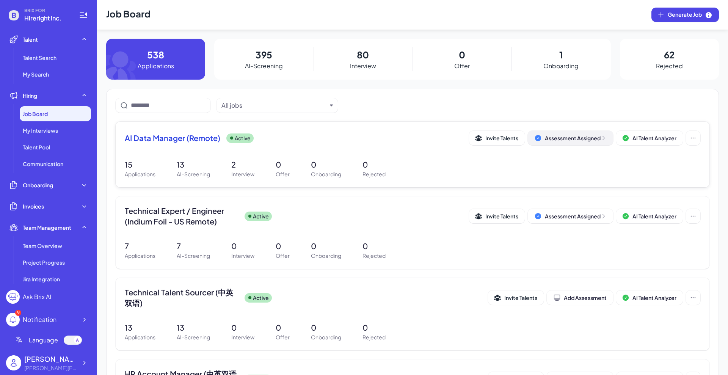
click at [603, 137] on icon at bounding box center [604, 138] width 2 height 4
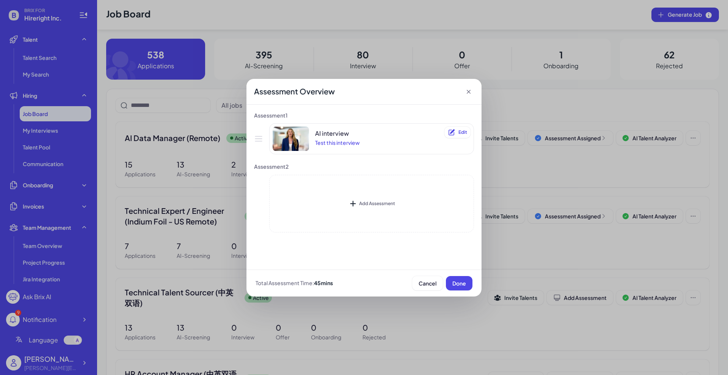
click at [469, 86] on div "Assessment Overview" at bounding box center [363, 92] width 235 height 26
click at [471, 90] on icon at bounding box center [469, 92] width 8 height 8
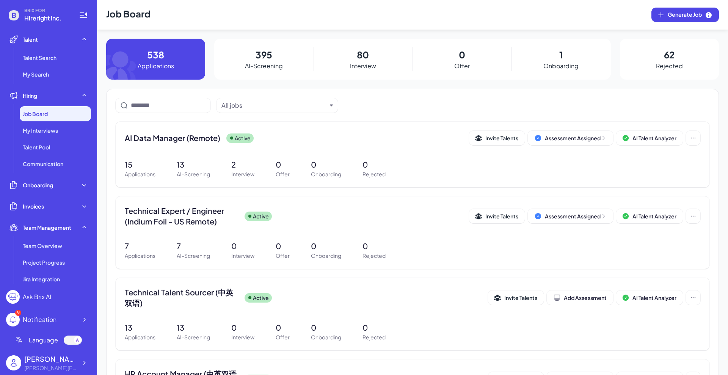
click at [281, 59] on div "395 AI-Screening" at bounding box center [263, 59] width 99 height 41
click at [357, 57] on p "80" at bounding box center [363, 55] width 12 height 14
click at [194, 141] on span "AI Data Manager (Remote)" at bounding box center [173, 138] width 96 height 11
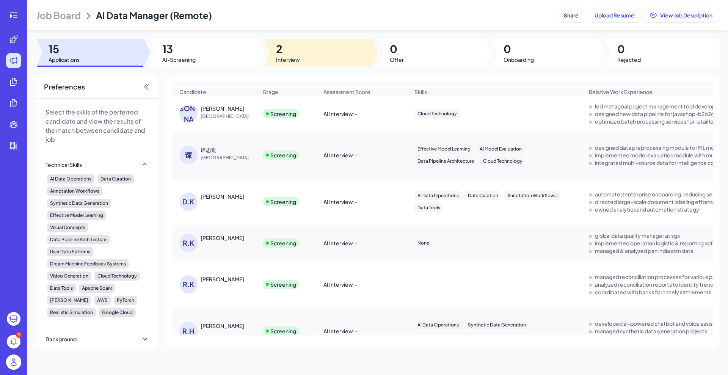
click at [290, 56] on span "Interview" at bounding box center [288, 60] width 24 height 8
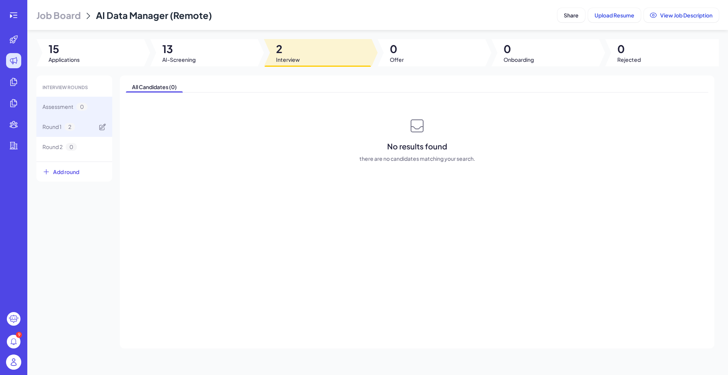
click at [63, 130] on div "Round 1 2" at bounding box center [58, 127] width 33 height 8
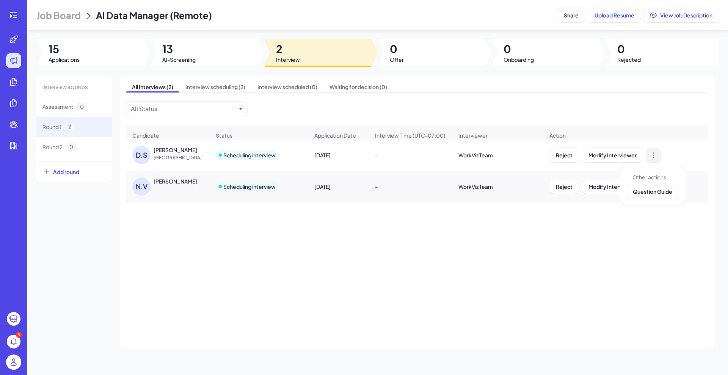
click at [652, 159] on icon at bounding box center [654, 155] width 8 height 8
click at [173, 154] on div "[PERSON_NAME]" at bounding box center [176, 150] width 44 height 8
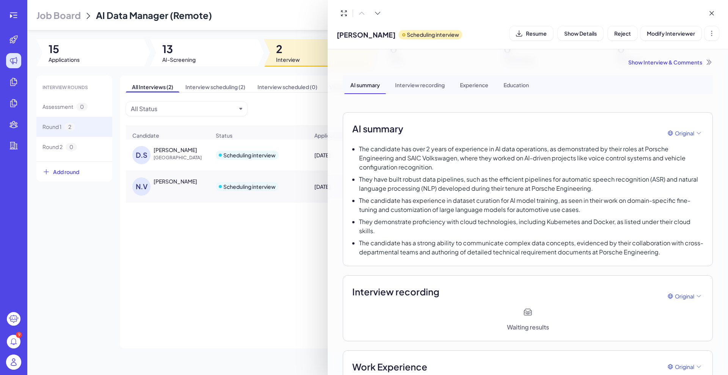
click at [660, 63] on div "Show Interview & Comments" at bounding box center [528, 62] width 370 height 8
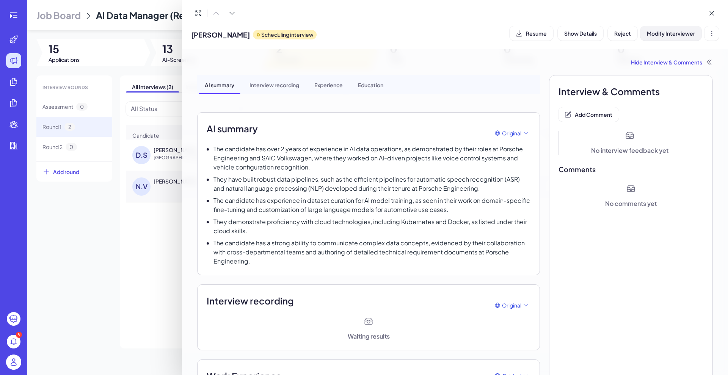
click at [674, 31] on span "Modify Interviewer" at bounding box center [671, 33] width 48 height 7
click at [665, 72] on div "WorkViz Team" at bounding box center [668, 75] width 85 height 9
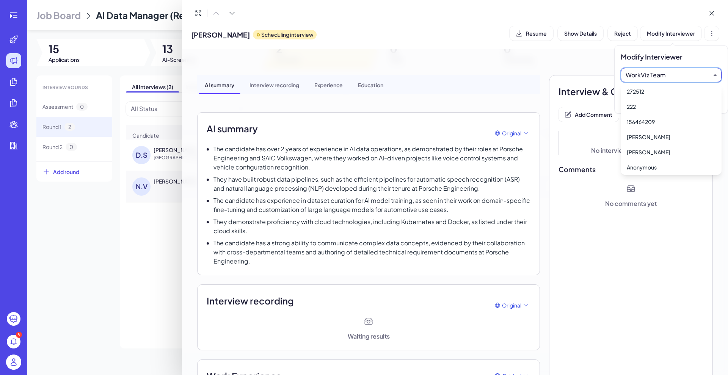
scroll to position [202, 0]
click at [651, 133] on div "[PERSON_NAME]" at bounding box center [671, 135] width 95 height 14
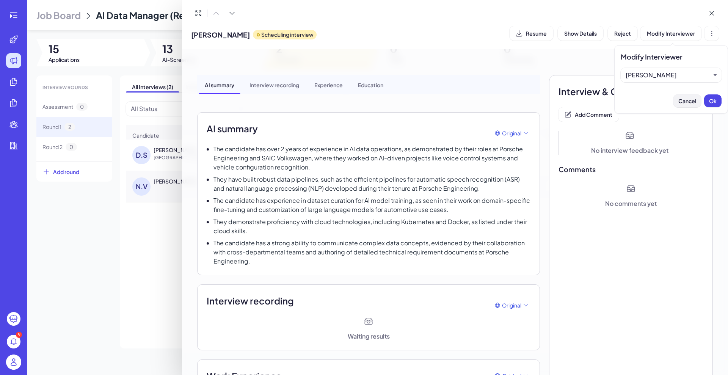
click at [685, 99] on span "Cancel" at bounding box center [687, 100] width 18 height 7
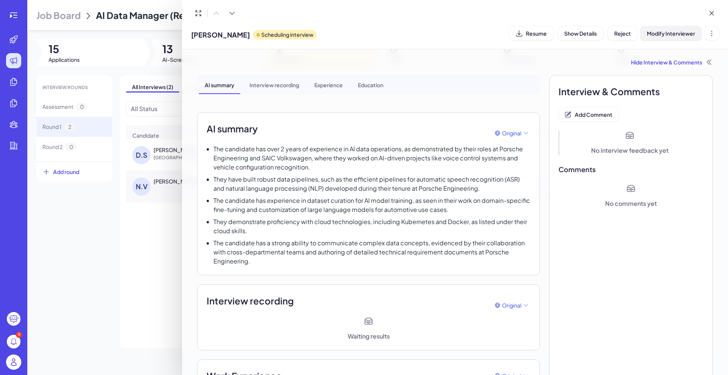
click at [690, 34] on span "Modify Interviewer" at bounding box center [671, 33] width 48 height 7
click at [670, 73] on div "[PERSON_NAME]" at bounding box center [668, 75] width 85 height 9
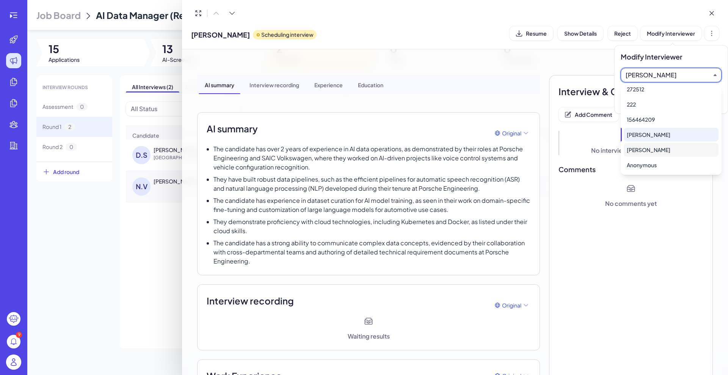
scroll to position [0, 0]
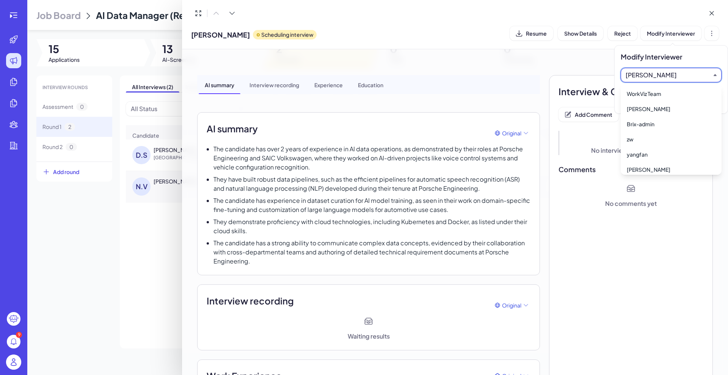
click at [129, 257] on div at bounding box center [364, 187] width 728 height 375
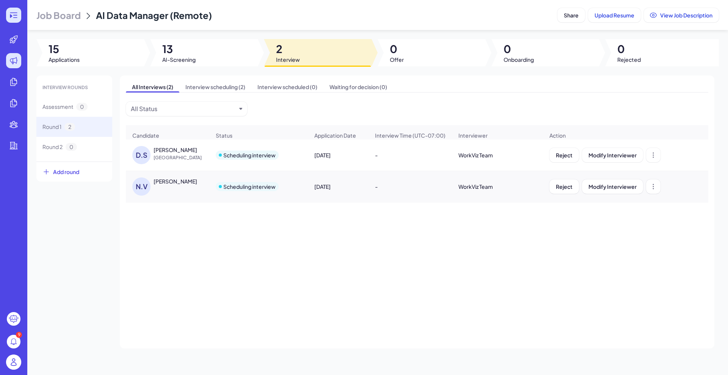
click at [13, 17] on icon at bounding box center [13, 15] width 9 height 9
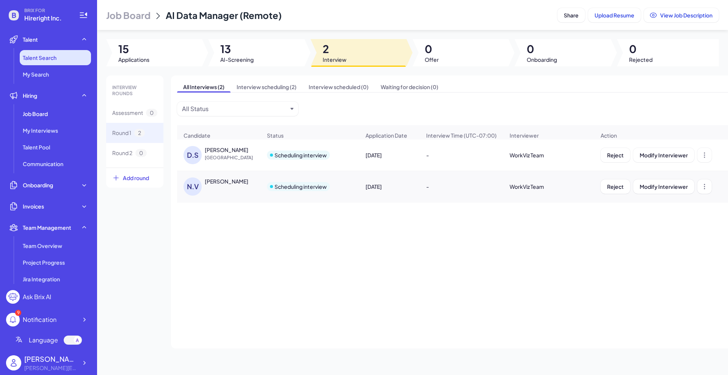
click at [46, 55] on span "Talent Search" at bounding box center [40, 58] width 34 height 8
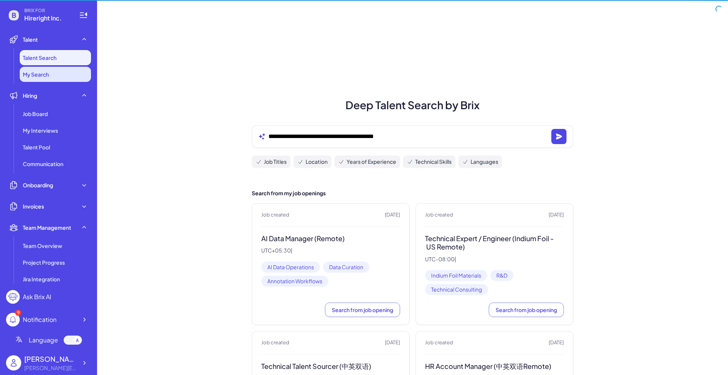
click at [41, 74] on span "My Search" at bounding box center [36, 75] width 26 height 8
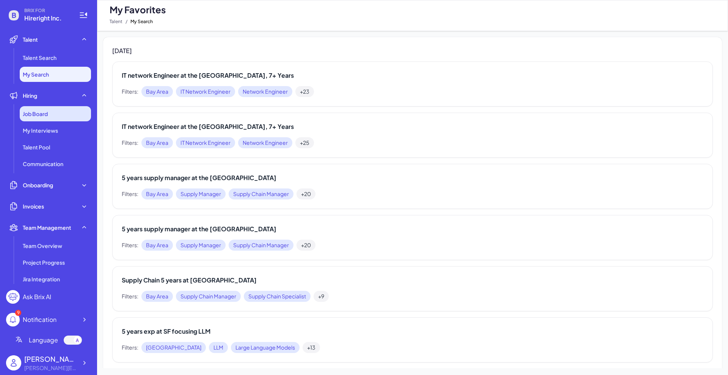
click at [33, 112] on span "Job Board" at bounding box center [35, 114] width 25 height 8
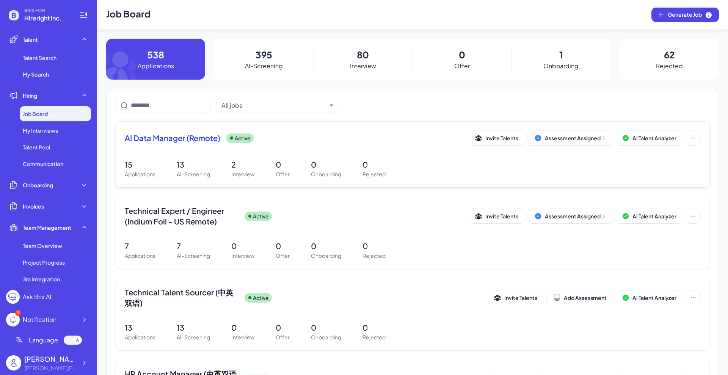
click at [229, 137] on div "Active" at bounding box center [239, 137] width 27 height 9
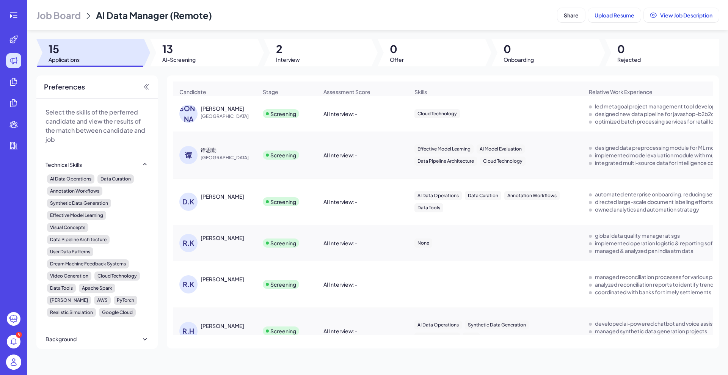
click at [229, 195] on div "[PERSON_NAME]" at bounding box center [214, 202] width 83 height 30
click at [231, 200] on div "[PERSON_NAME]" at bounding box center [223, 197] width 44 height 8
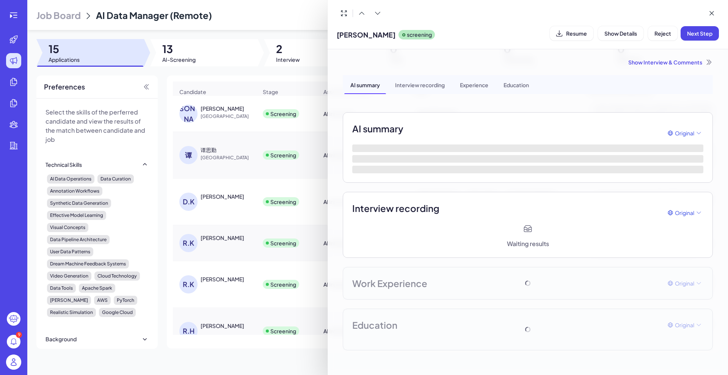
click at [656, 63] on div "Show Interview & Comments" at bounding box center [528, 62] width 370 height 8
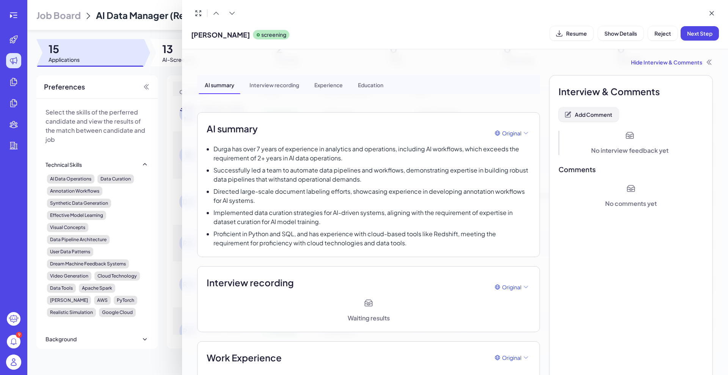
click at [592, 116] on span "Add Comment" at bounding box center [594, 114] width 38 height 7
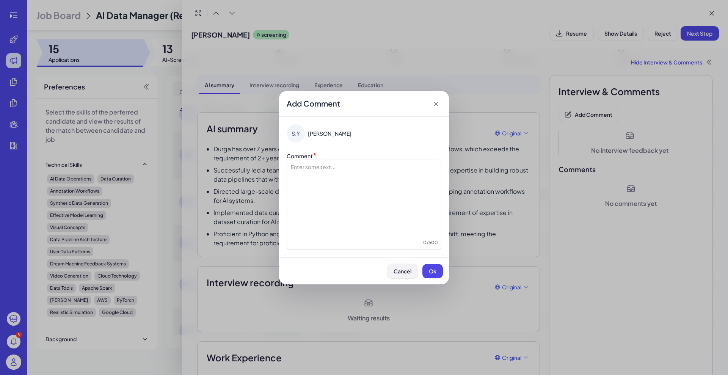
click at [405, 270] on span "Cancel" at bounding box center [403, 271] width 18 height 7
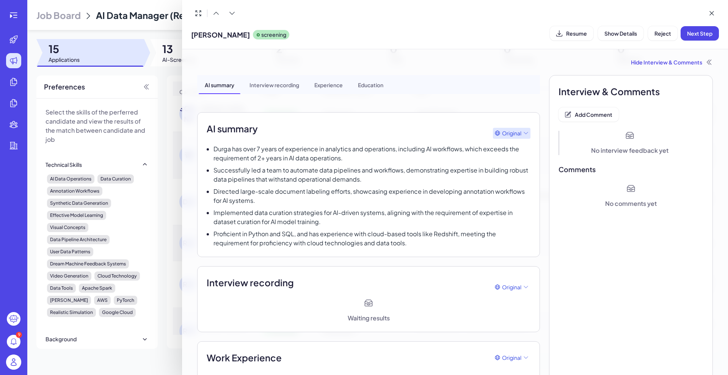
click at [507, 135] on body "9 Job Board AI Data Manager (Remote) Share Upload Resume View Job Description 1…" at bounding box center [364, 187] width 728 height 375
click at [513, 181] on div "Chinese" at bounding box center [506, 181] width 27 height 14
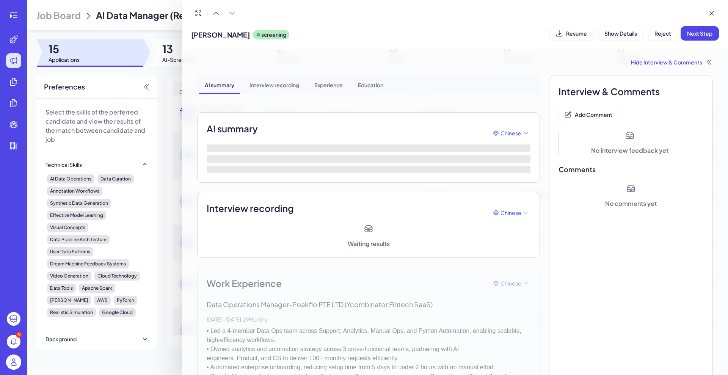
scroll to position [47, 0]
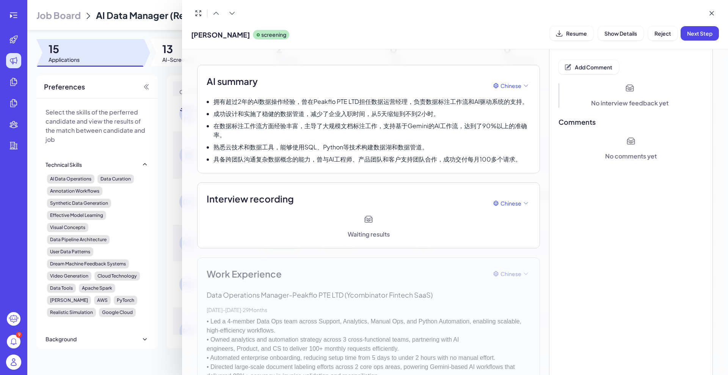
click at [16, 15] on div at bounding box center [364, 187] width 728 height 375
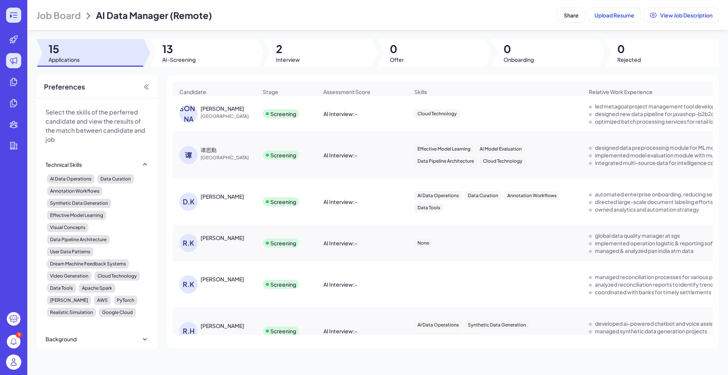
click at [13, 14] on icon at bounding box center [13, 15] width 9 height 9
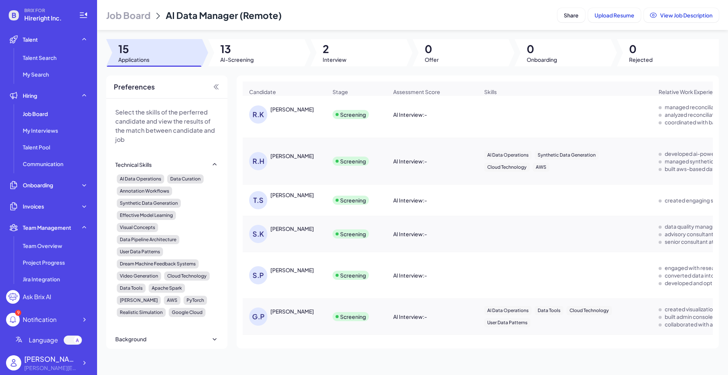
scroll to position [175, 0]
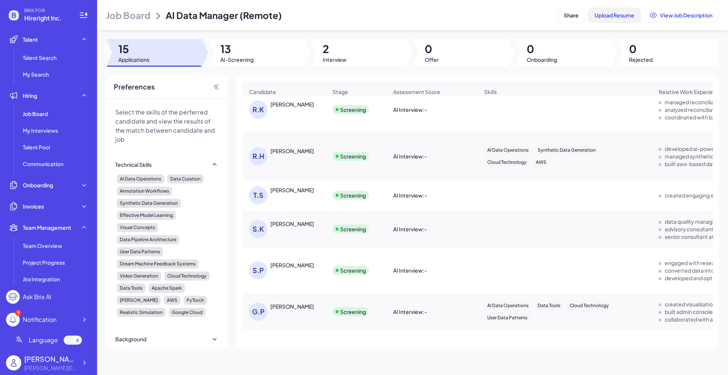
click at [620, 16] on span "Upload Resume" at bounding box center [615, 15] width 40 height 7
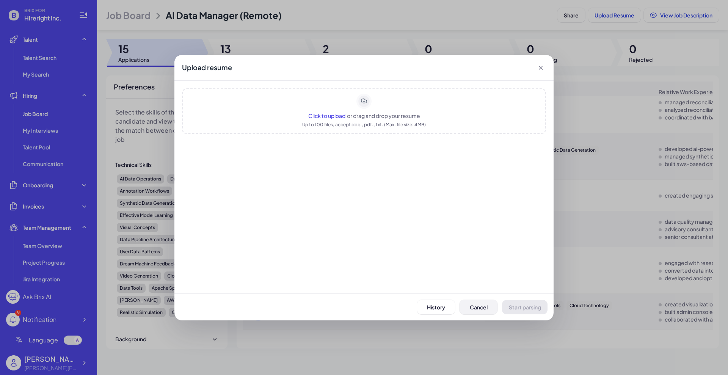
click at [474, 306] on span "Cancel" at bounding box center [479, 307] width 18 height 7
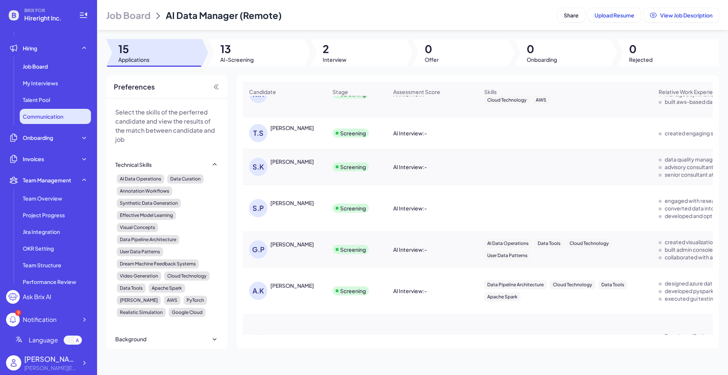
scroll to position [0, 0]
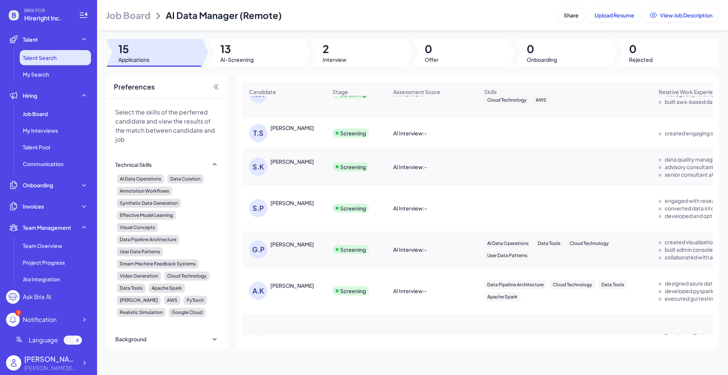
click at [42, 58] on span "Talent Search" at bounding box center [40, 58] width 34 height 8
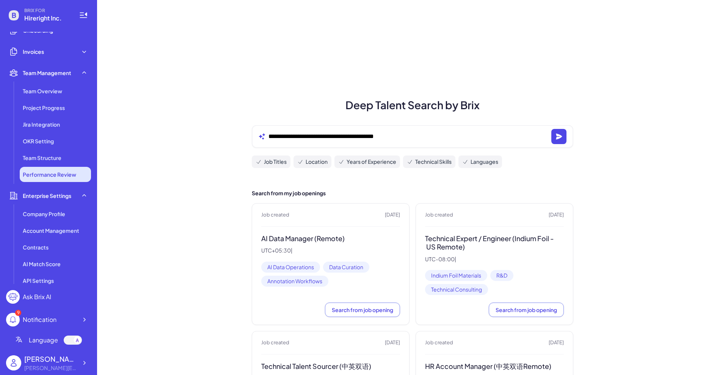
scroll to position [161, 0]
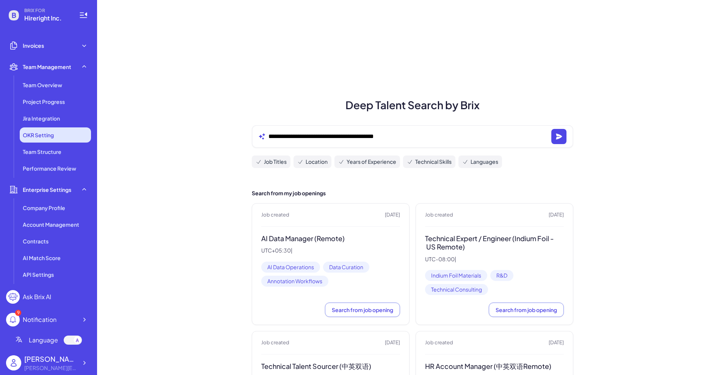
click at [44, 135] on span "OKR Setting" at bounding box center [38, 135] width 31 height 8
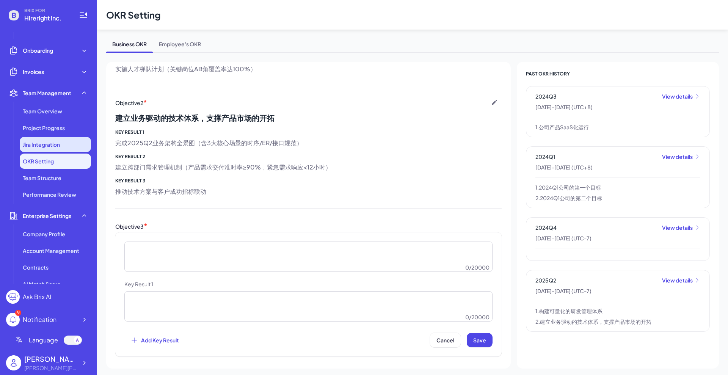
scroll to position [113, 0]
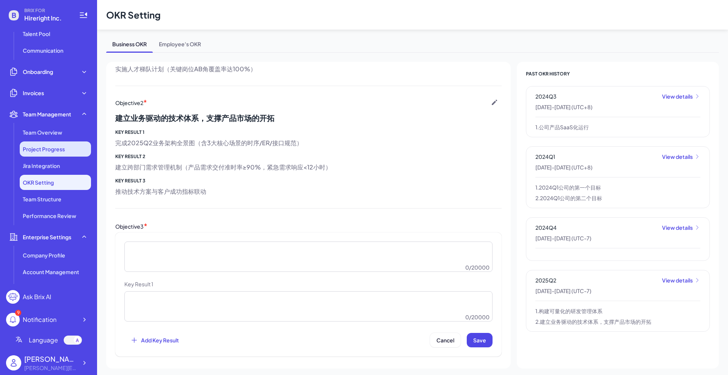
click at [54, 152] on span "Project Progress" at bounding box center [44, 149] width 42 height 8
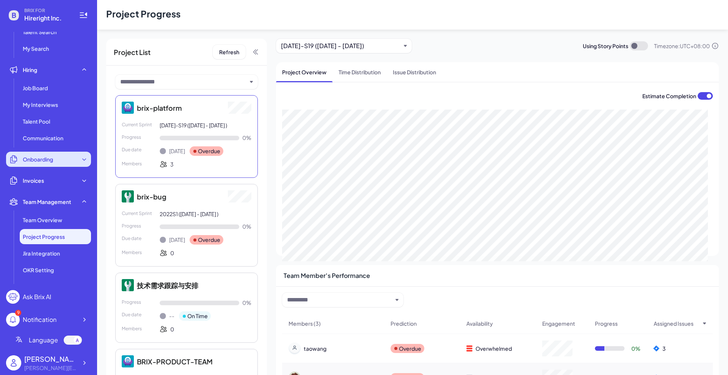
scroll to position [47, 0]
